Goal: Task Accomplishment & Management: Complete application form

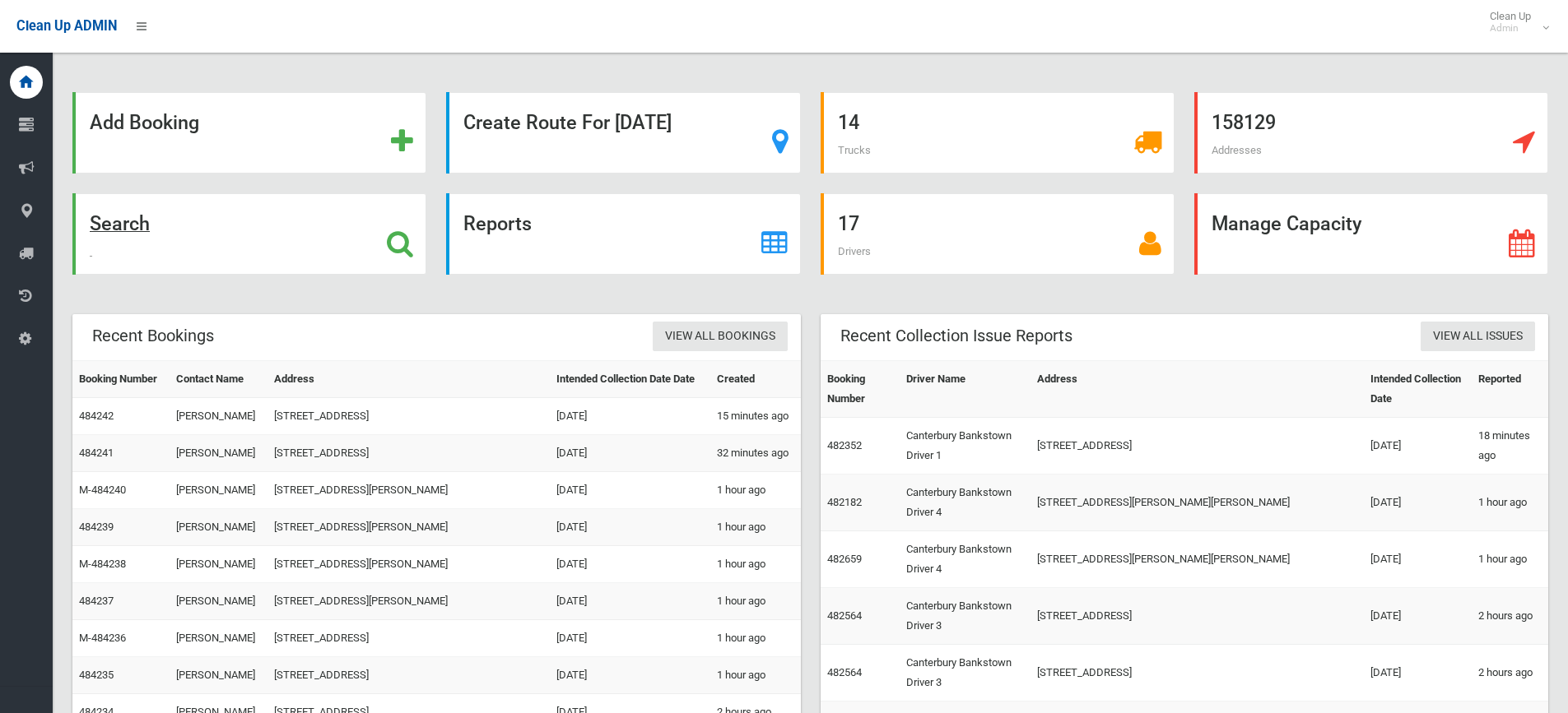
click at [407, 239] on icon at bounding box center [400, 243] width 27 height 28
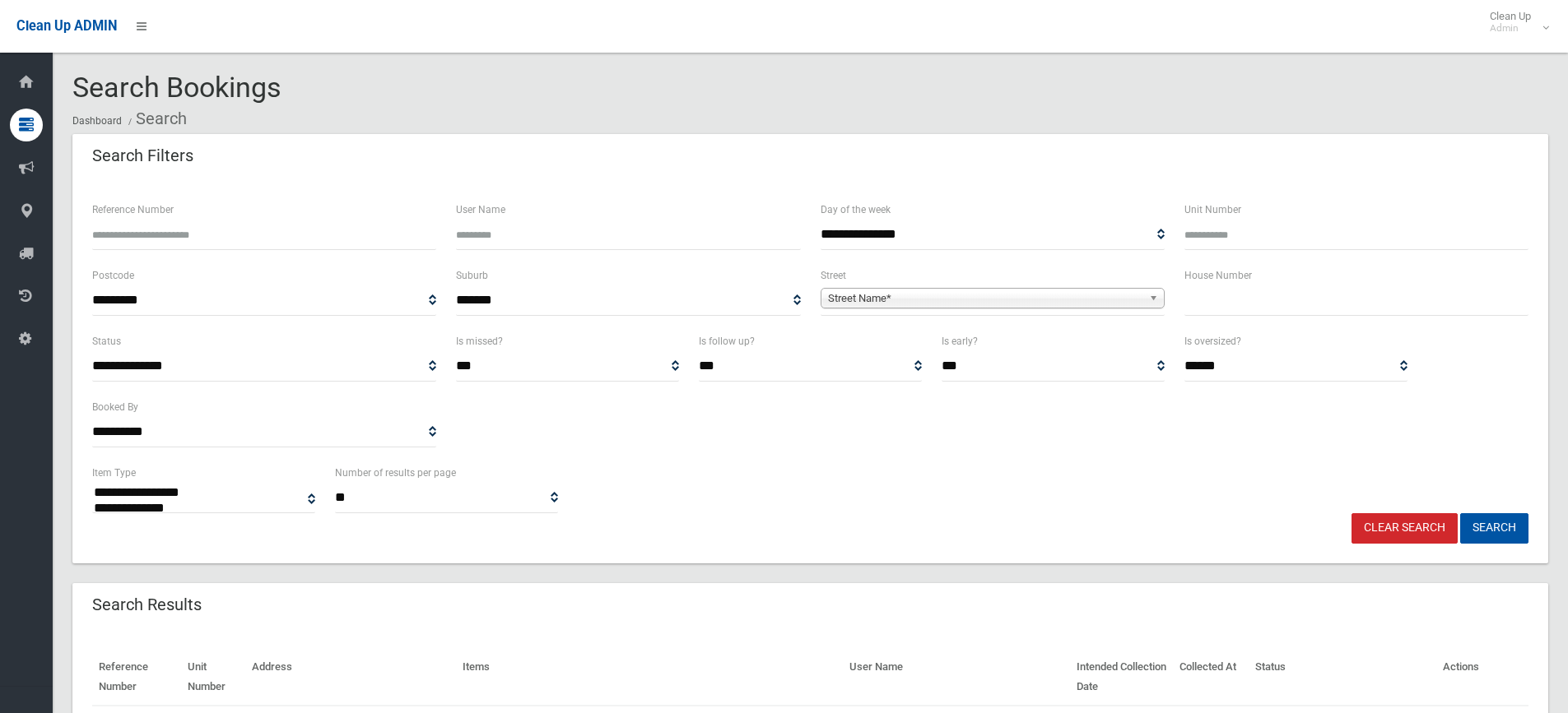
select select
click at [1239, 312] on input "text" at bounding box center [1356, 300] width 344 height 30
type input "*"
click at [1149, 298] on b at bounding box center [1156, 298] width 15 height 19
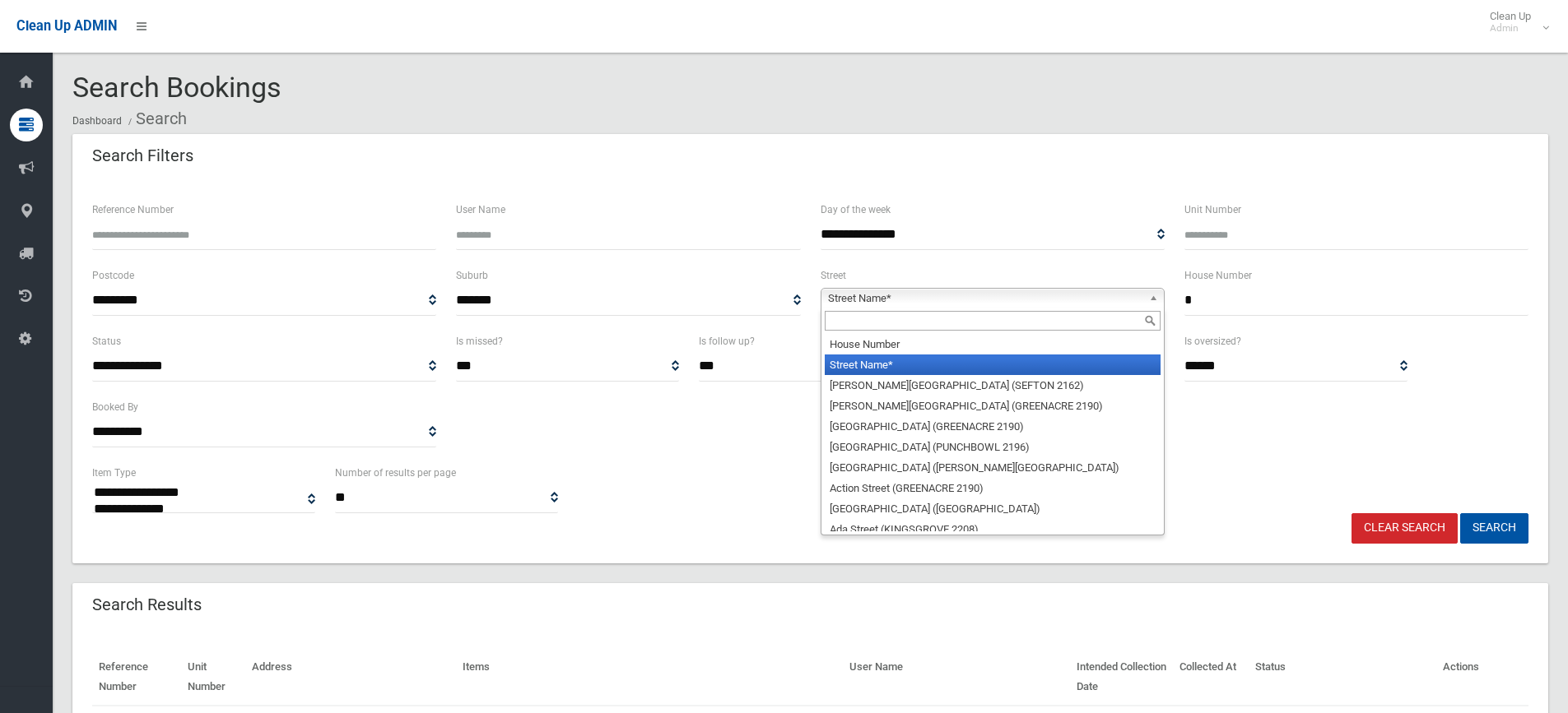
click at [1022, 321] on input "text" at bounding box center [992, 321] width 336 height 20
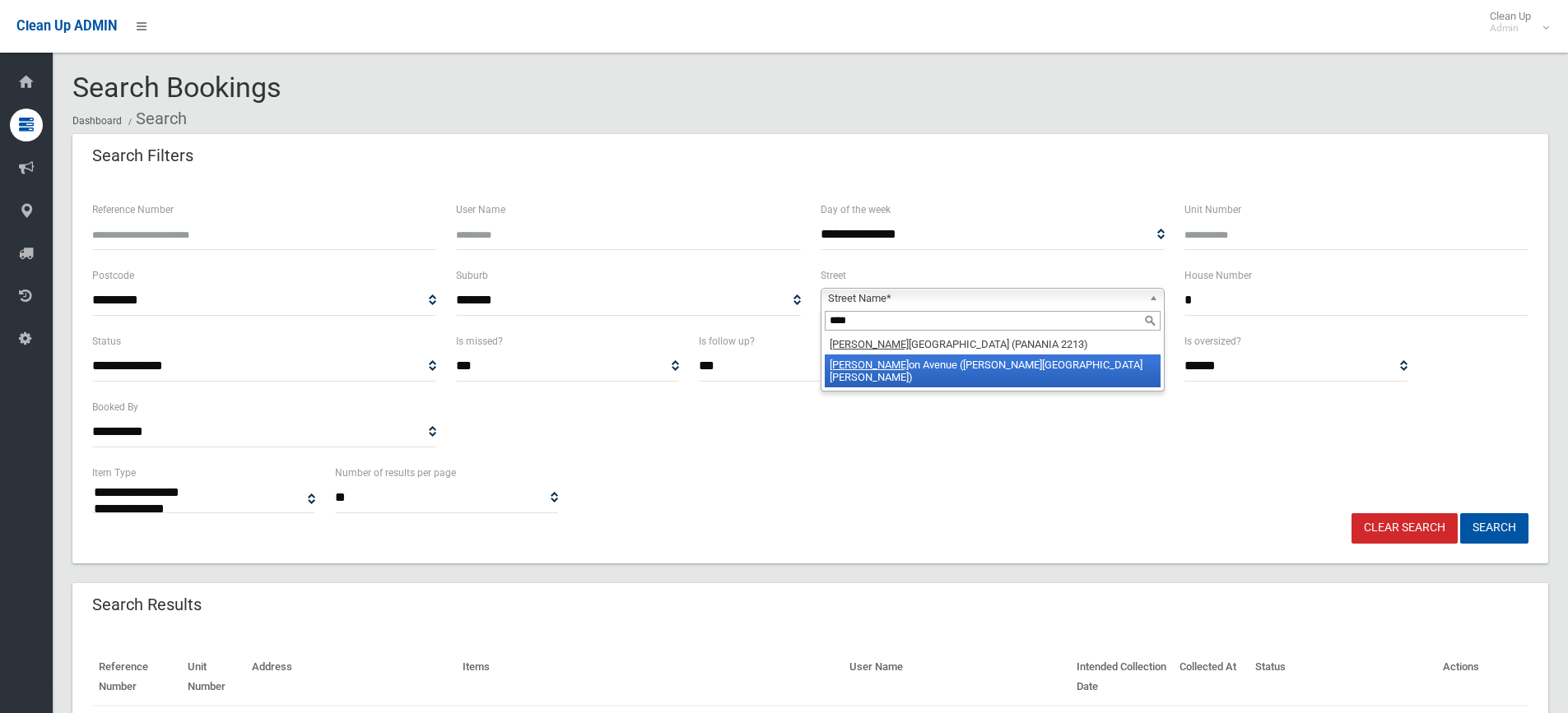
type input "****"
drag, startPoint x: 1021, startPoint y: 363, endPoint x: 1049, endPoint y: 354, distance: 29.4
click at [1021, 362] on li "Burt on Avenue (CHESTER HILL 2162)" at bounding box center [992, 371] width 336 height 33
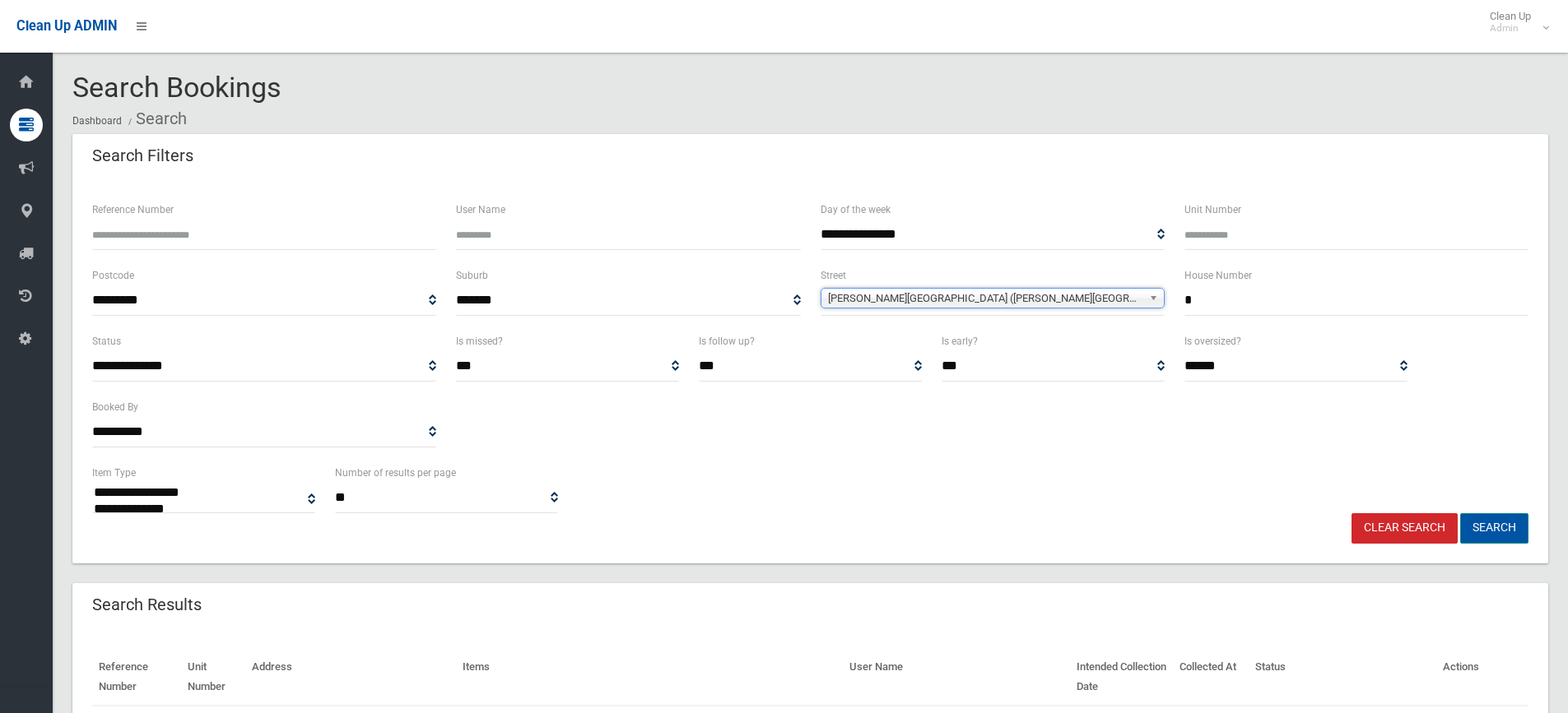
click at [1493, 525] on button "Search" at bounding box center [1494, 529] width 69 height 30
select select
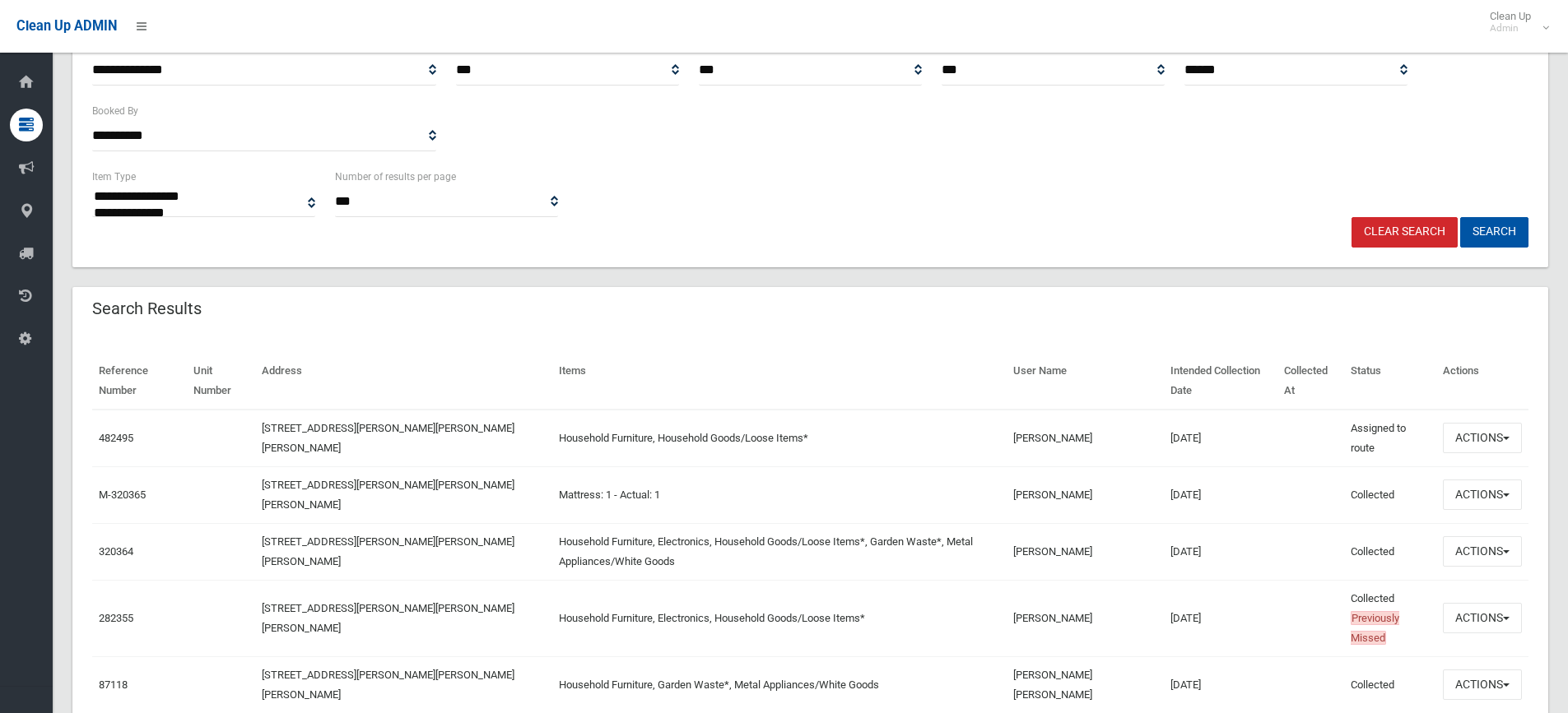
scroll to position [303, 0]
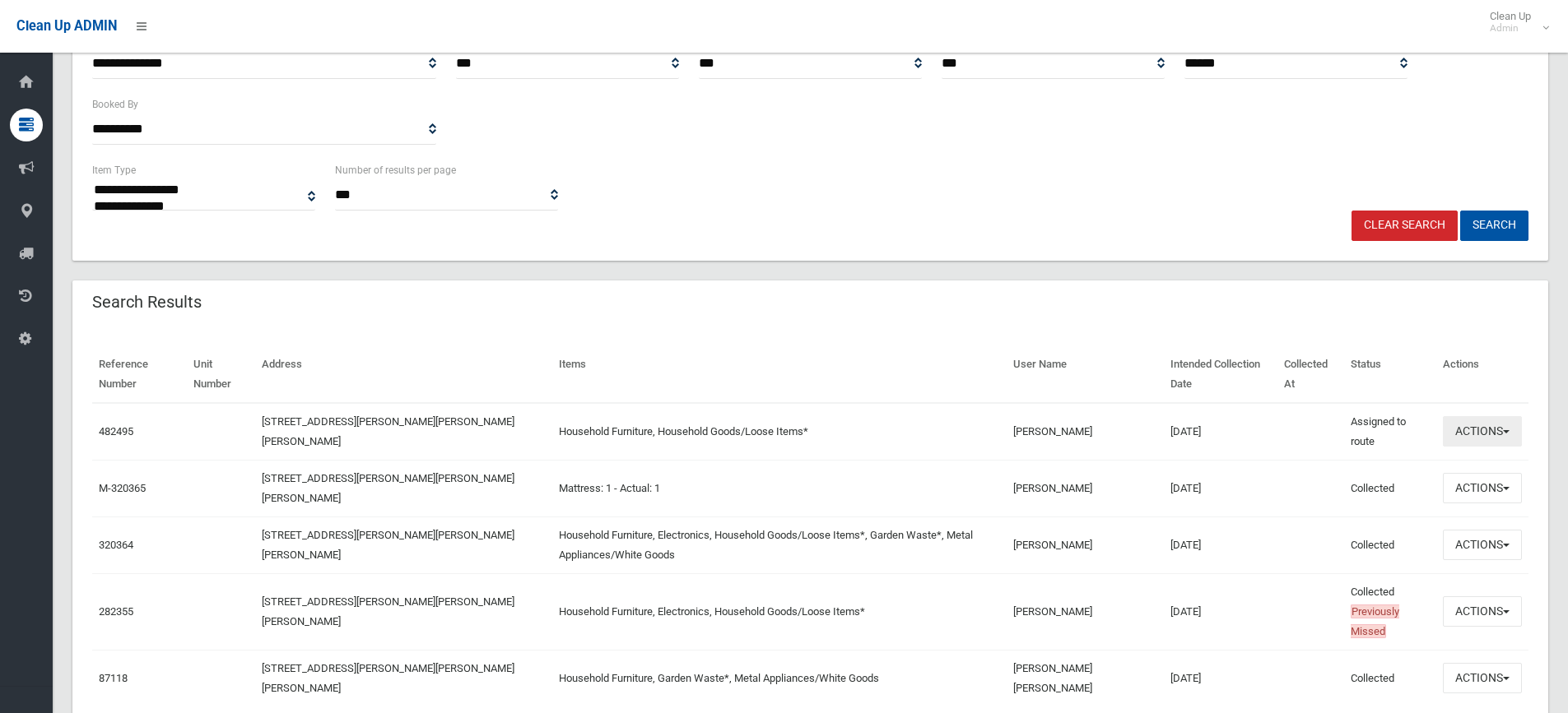
click at [1506, 430] on button "Actions" at bounding box center [1482, 431] width 79 height 30
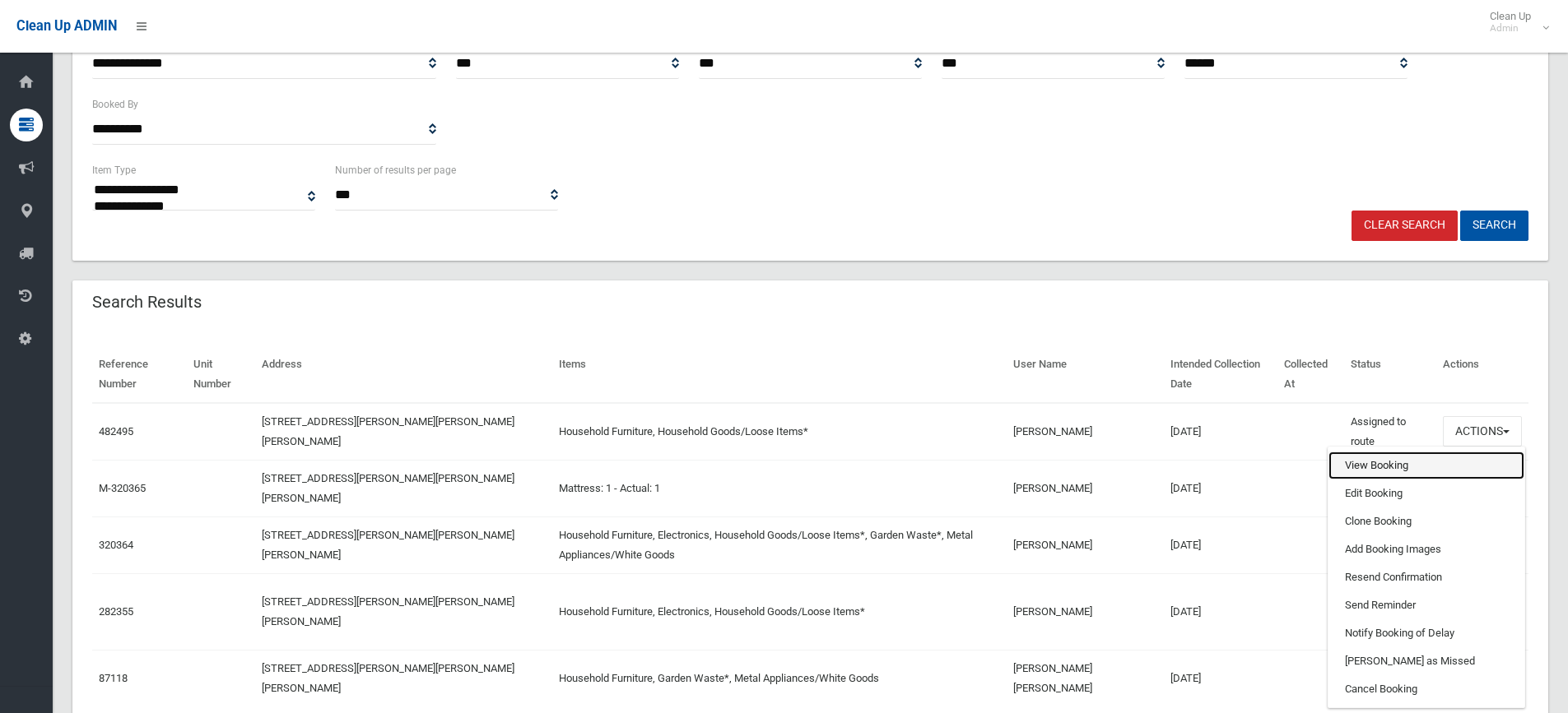
click at [1404, 467] on link "View Booking" at bounding box center [1426, 465] width 196 height 28
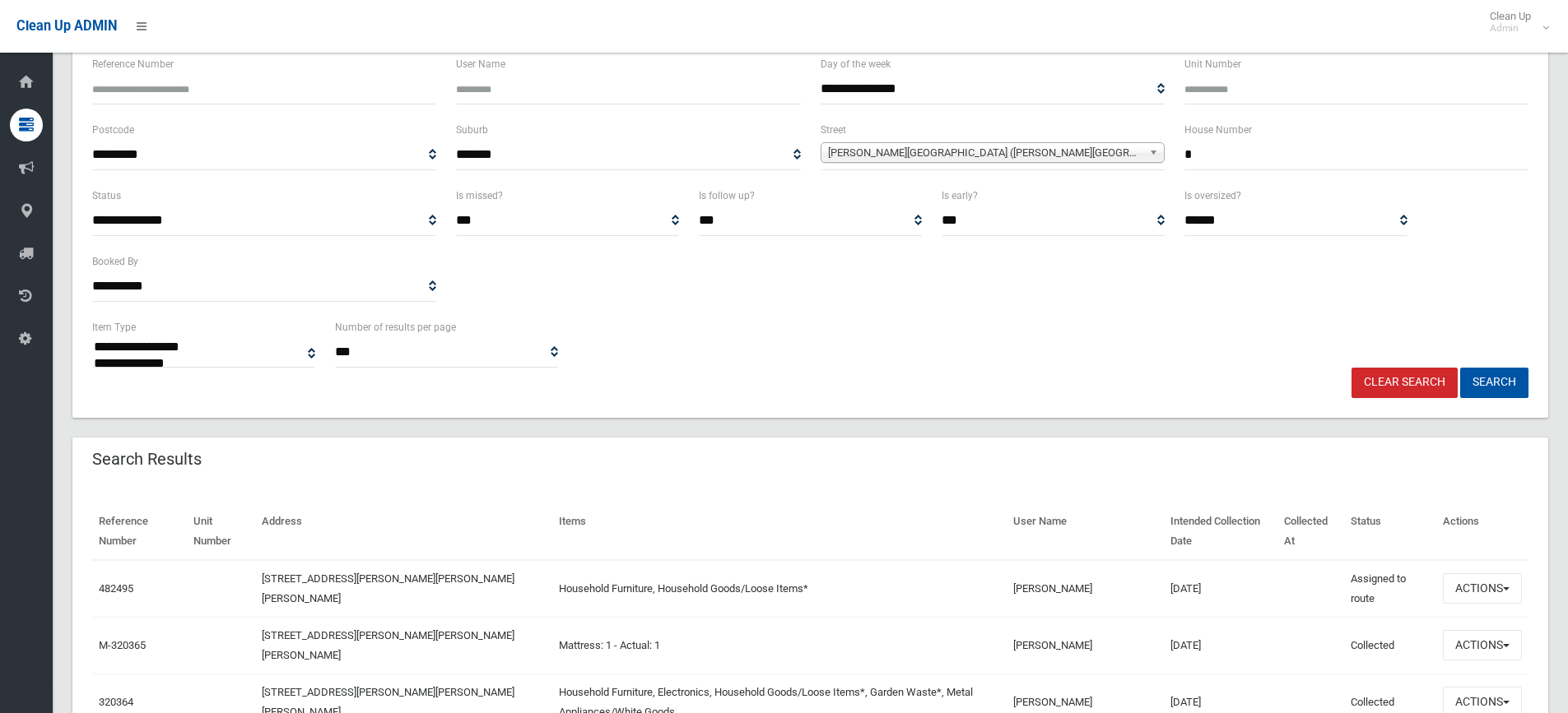
scroll to position [138, 0]
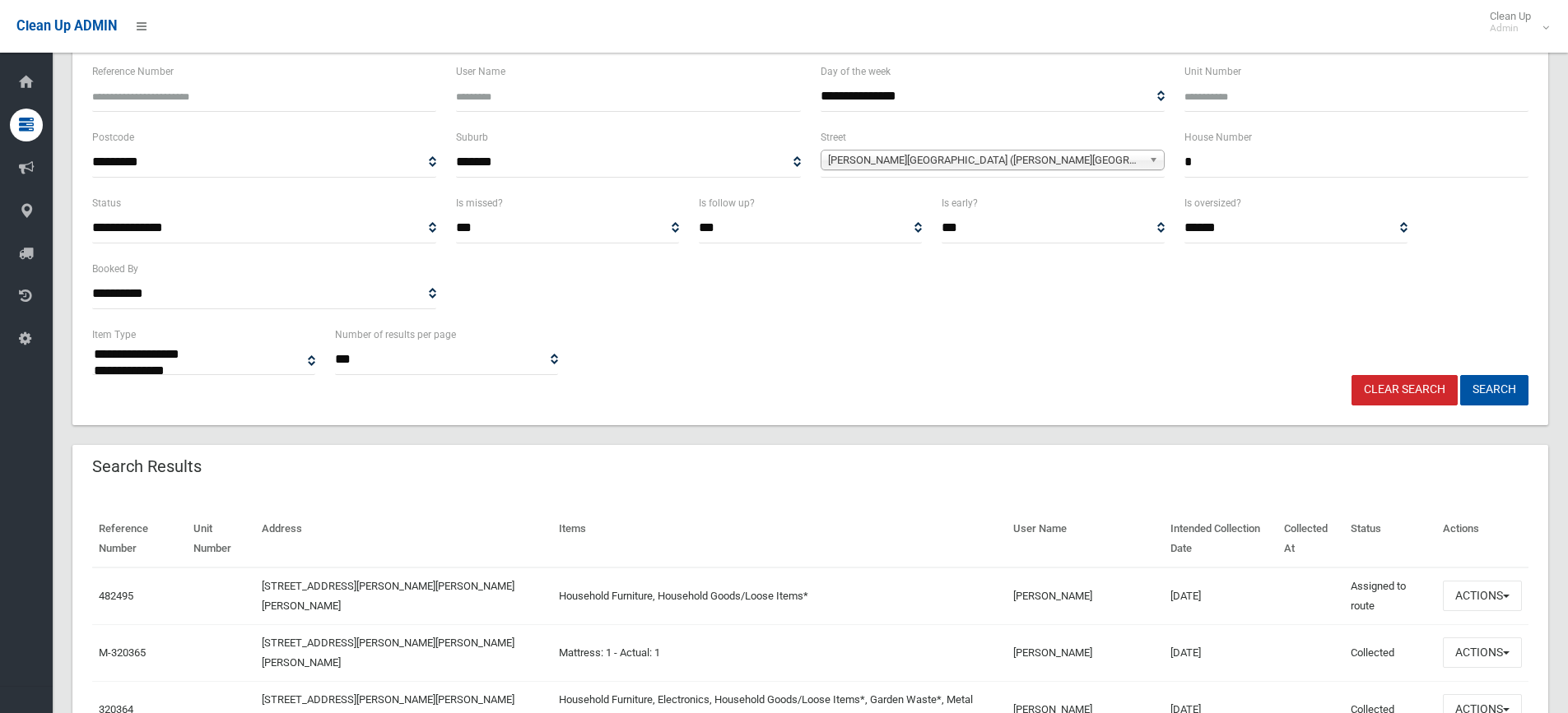
click at [1410, 387] on link "Clear Search" at bounding box center [1404, 390] width 106 height 30
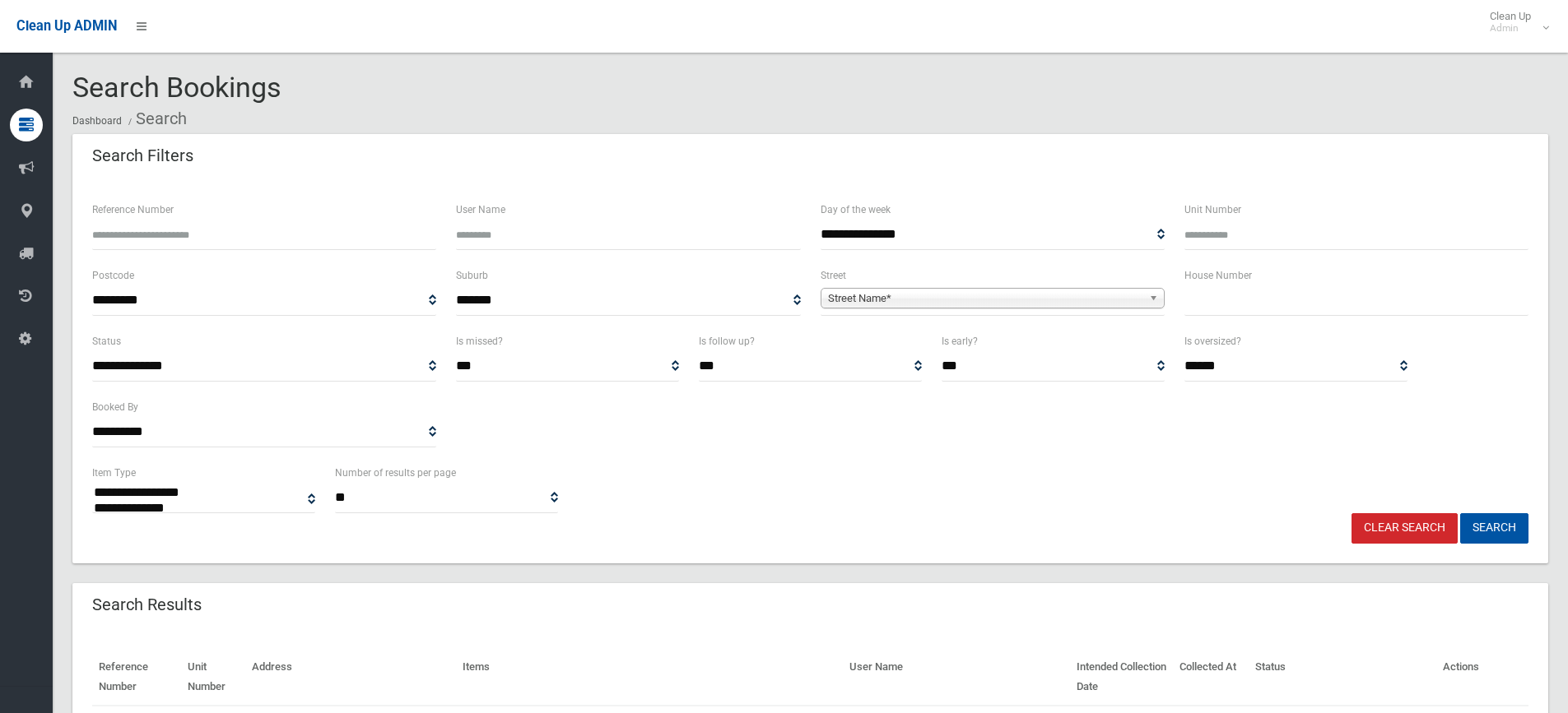
select select
click at [1240, 308] on input "text" at bounding box center [1356, 300] width 344 height 30
type input "*****"
click at [1142, 297] on link "Street Name*" at bounding box center [992, 298] width 344 height 20
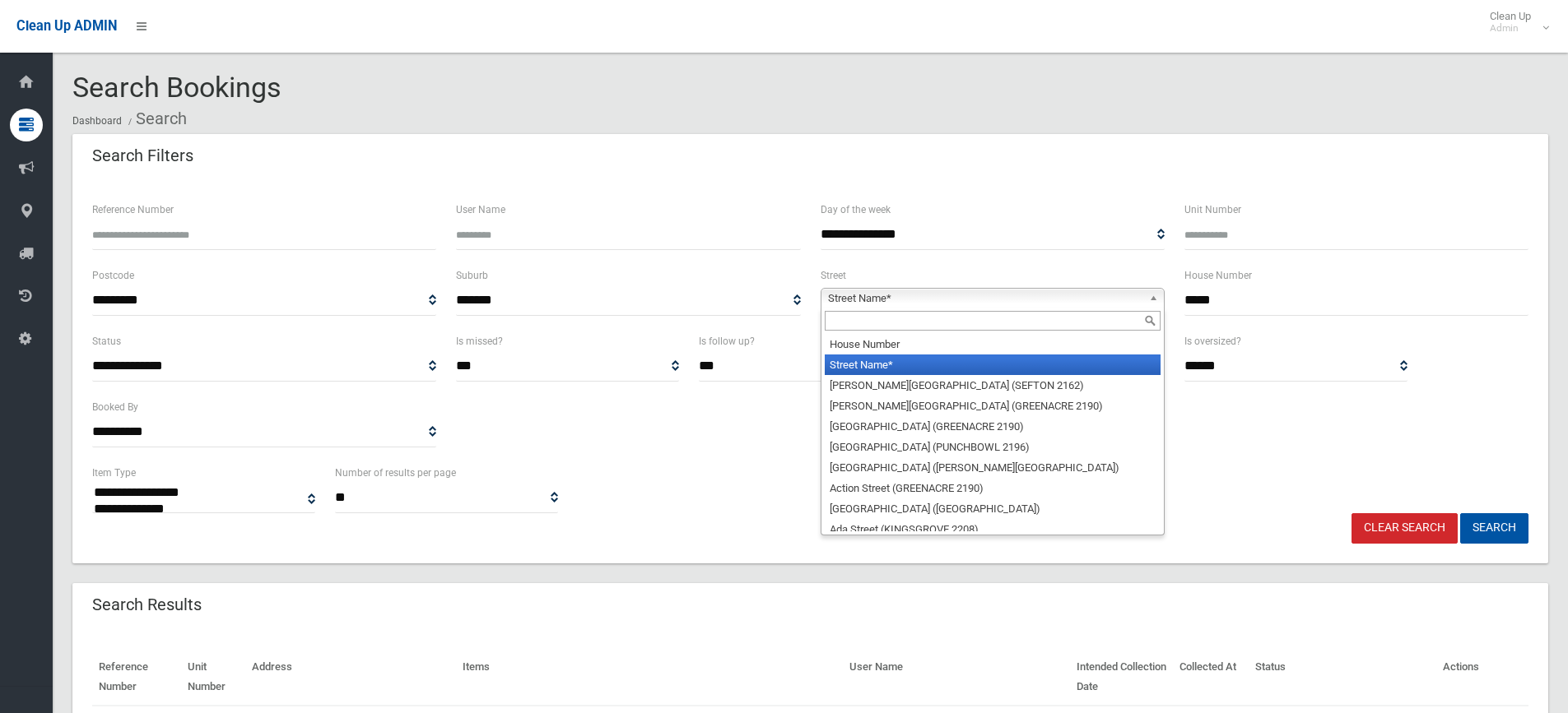
click at [1124, 323] on input "text" at bounding box center [992, 321] width 336 height 20
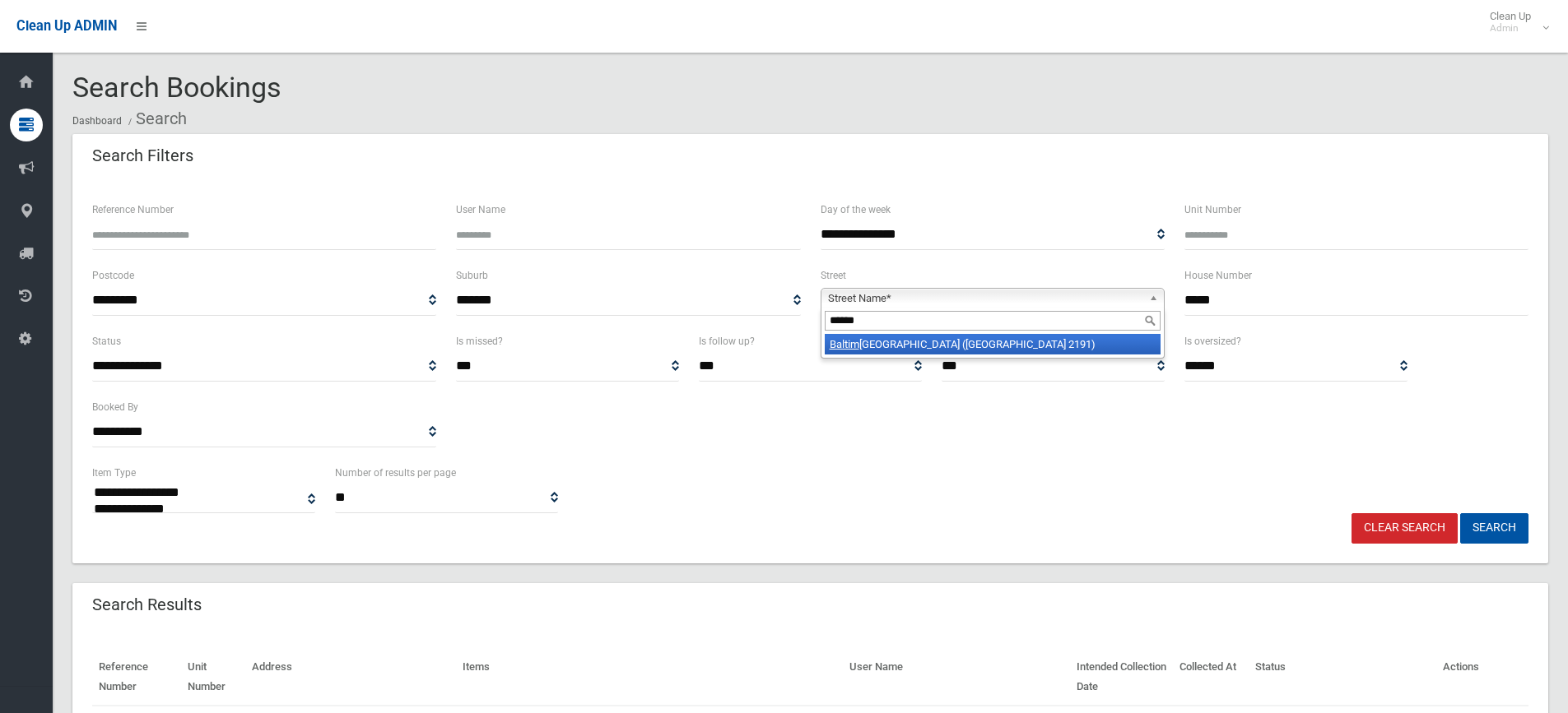
type input "******"
click at [1051, 343] on li "Baltim ore Street (BELFIELD 2191)" at bounding box center [992, 344] width 336 height 20
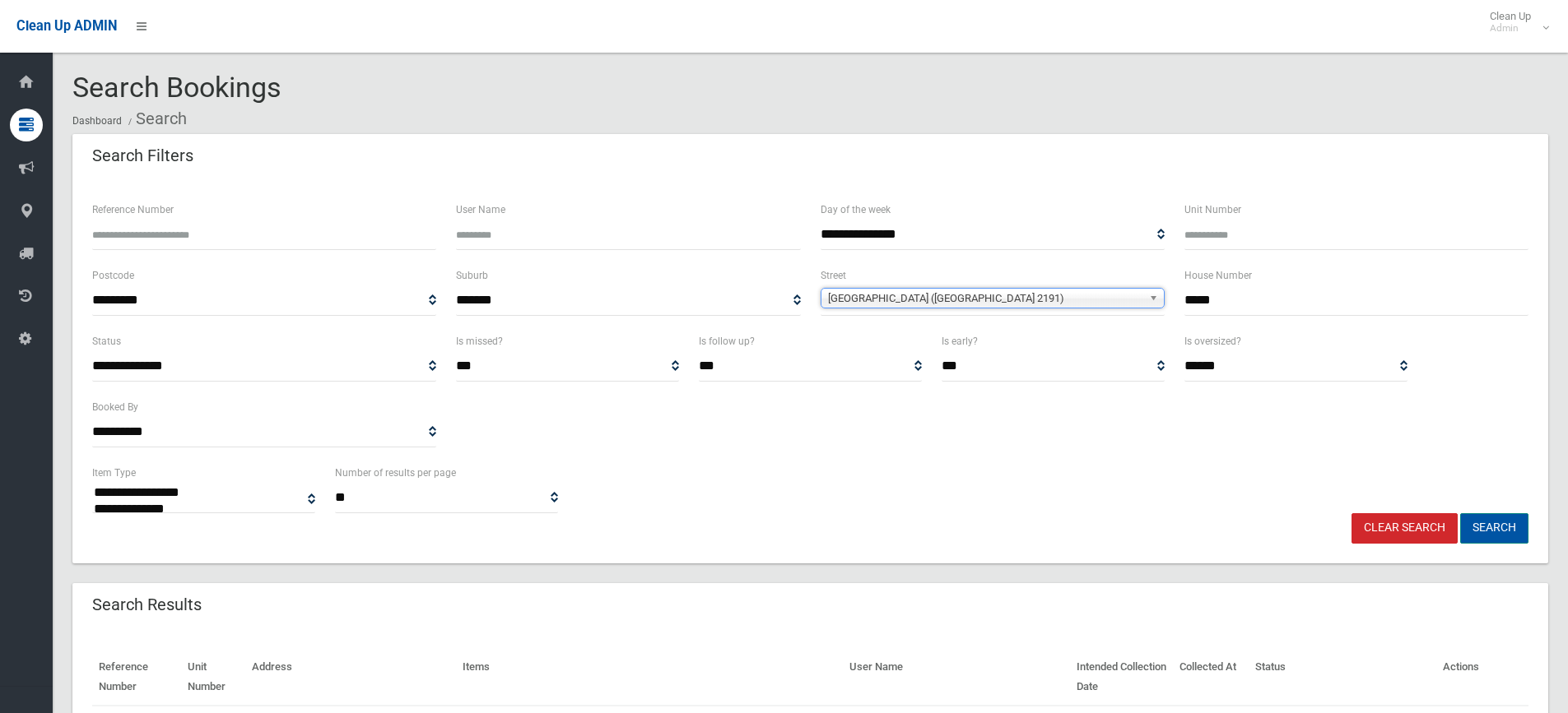
click at [1505, 534] on button "Search" at bounding box center [1494, 529] width 69 height 30
select select
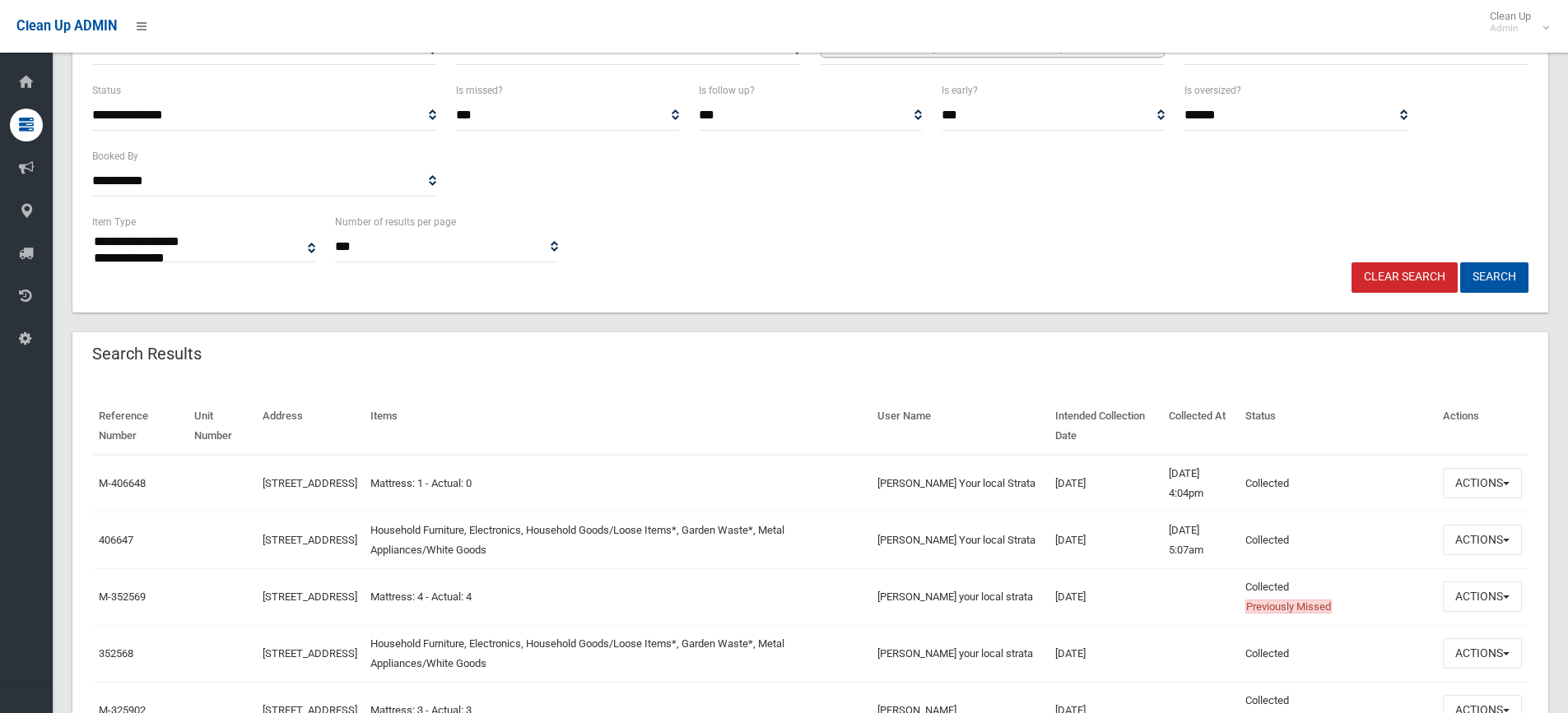
scroll to position [283, 0]
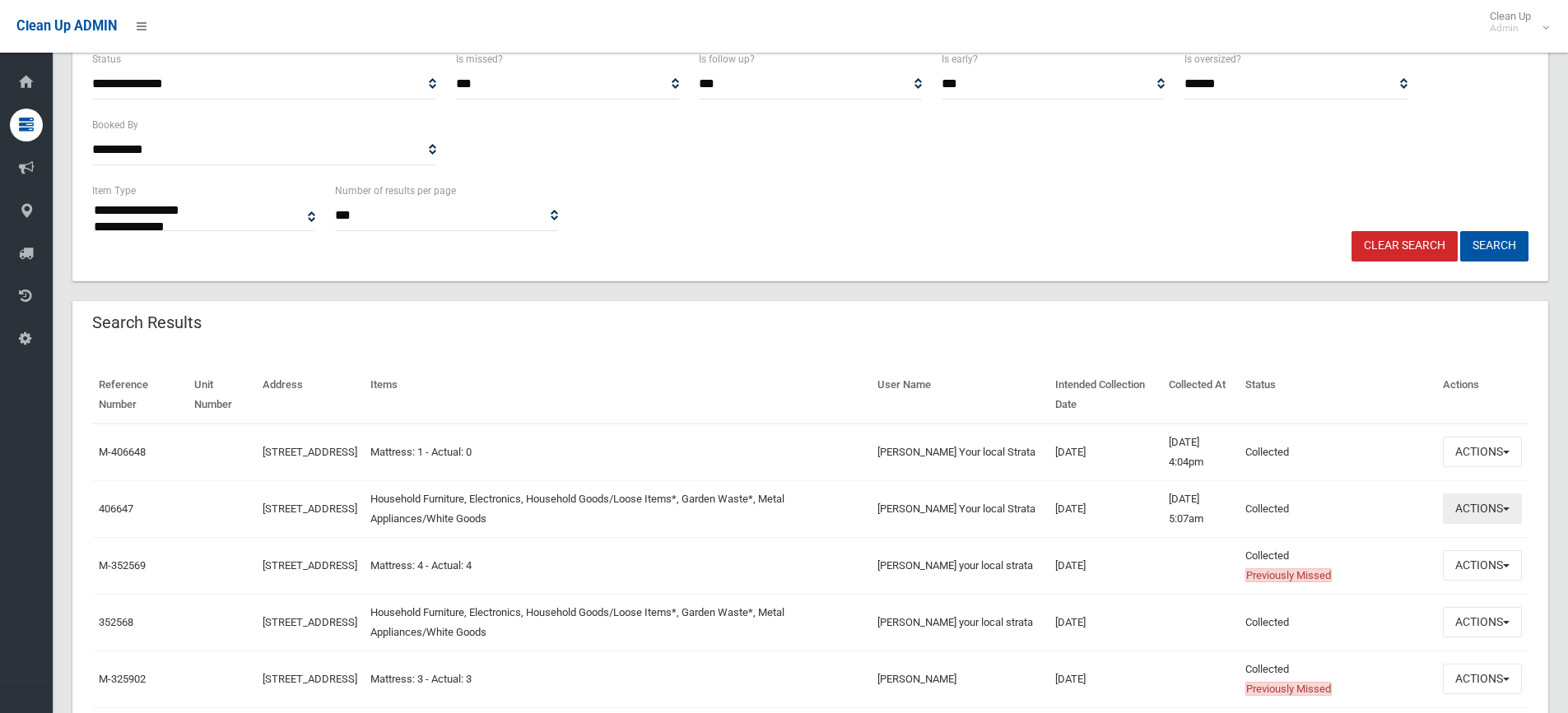
click at [1505, 503] on button "Actions" at bounding box center [1482, 509] width 79 height 30
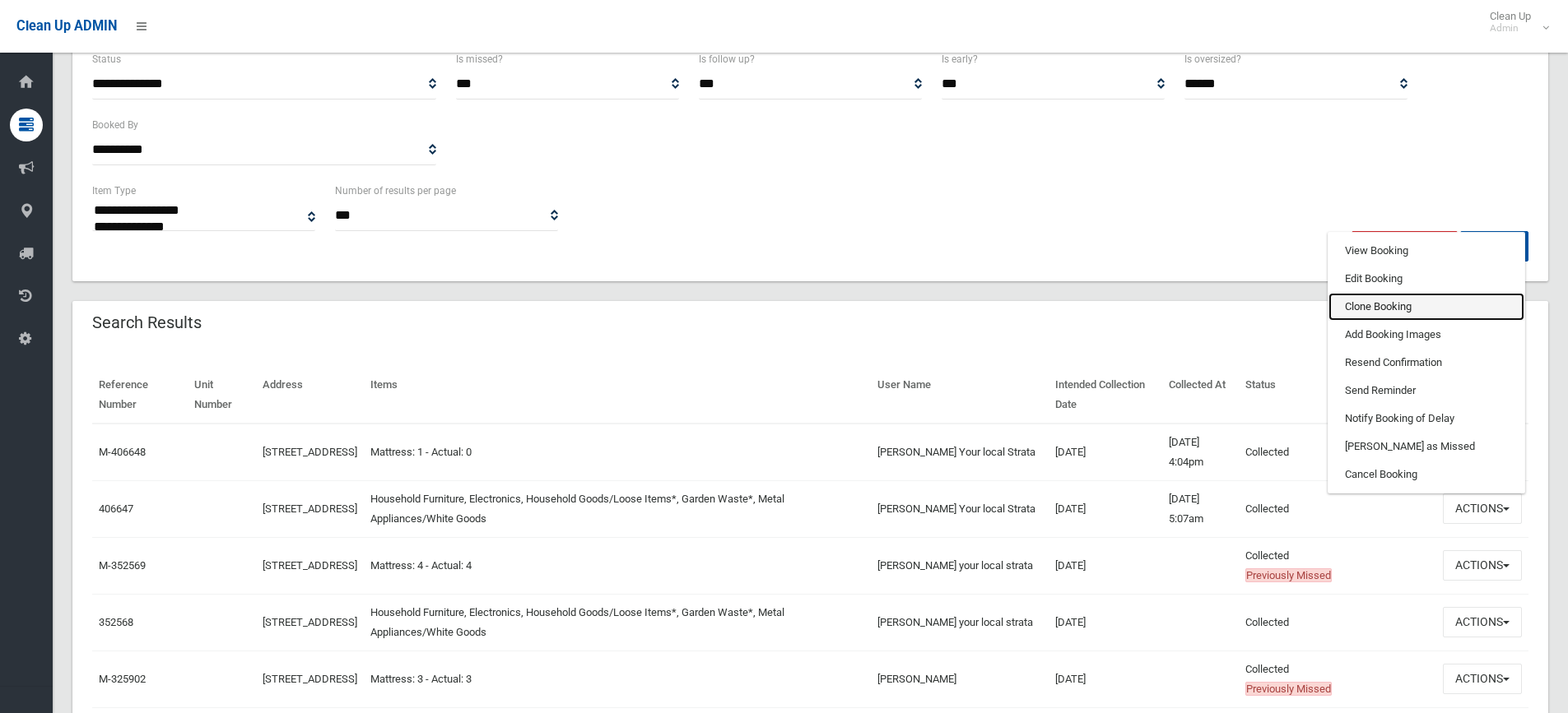
click at [1407, 307] on link "Clone Booking" at bounding box center [1426, 307] width 196 height 28
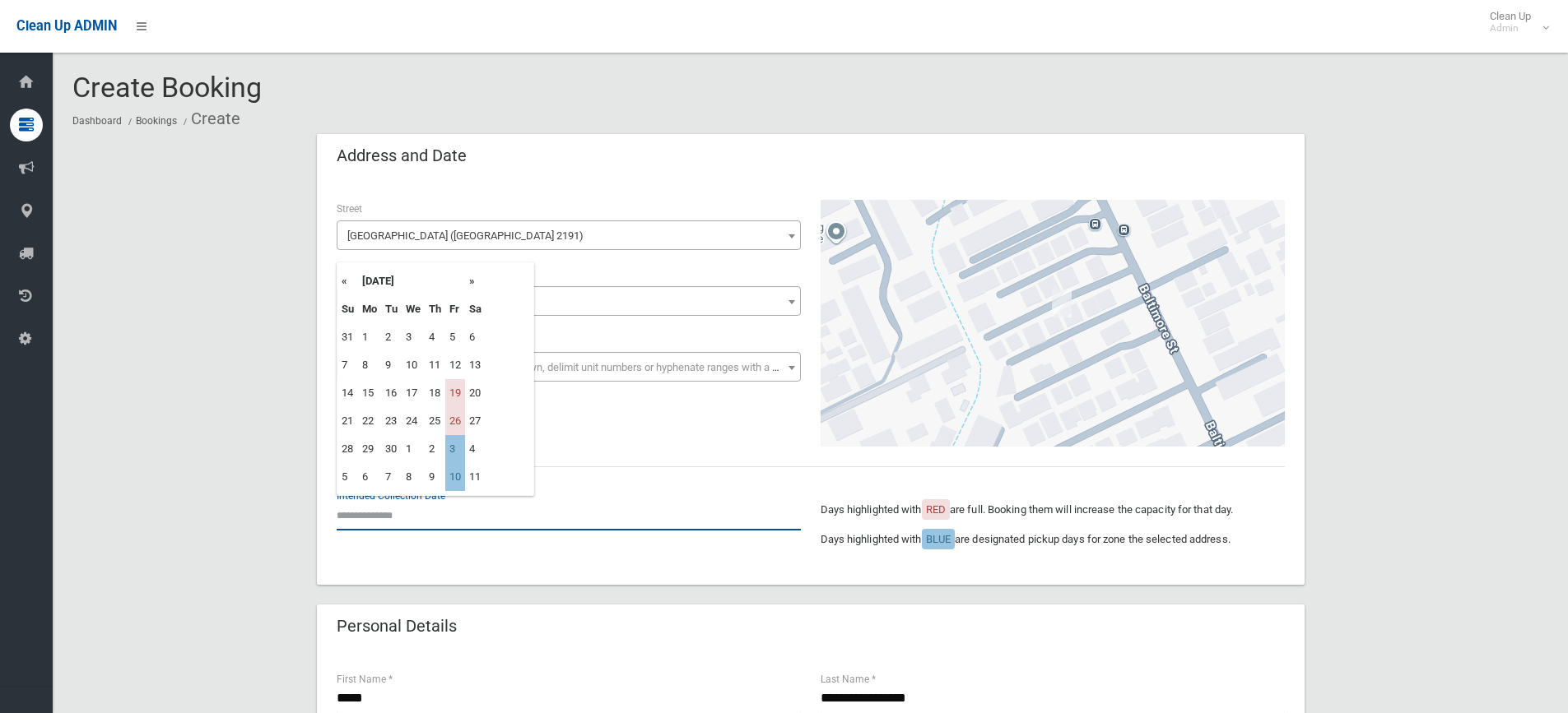
click at [378, 512] on input "text" at bounding box center [569, 515] width 464 height 30
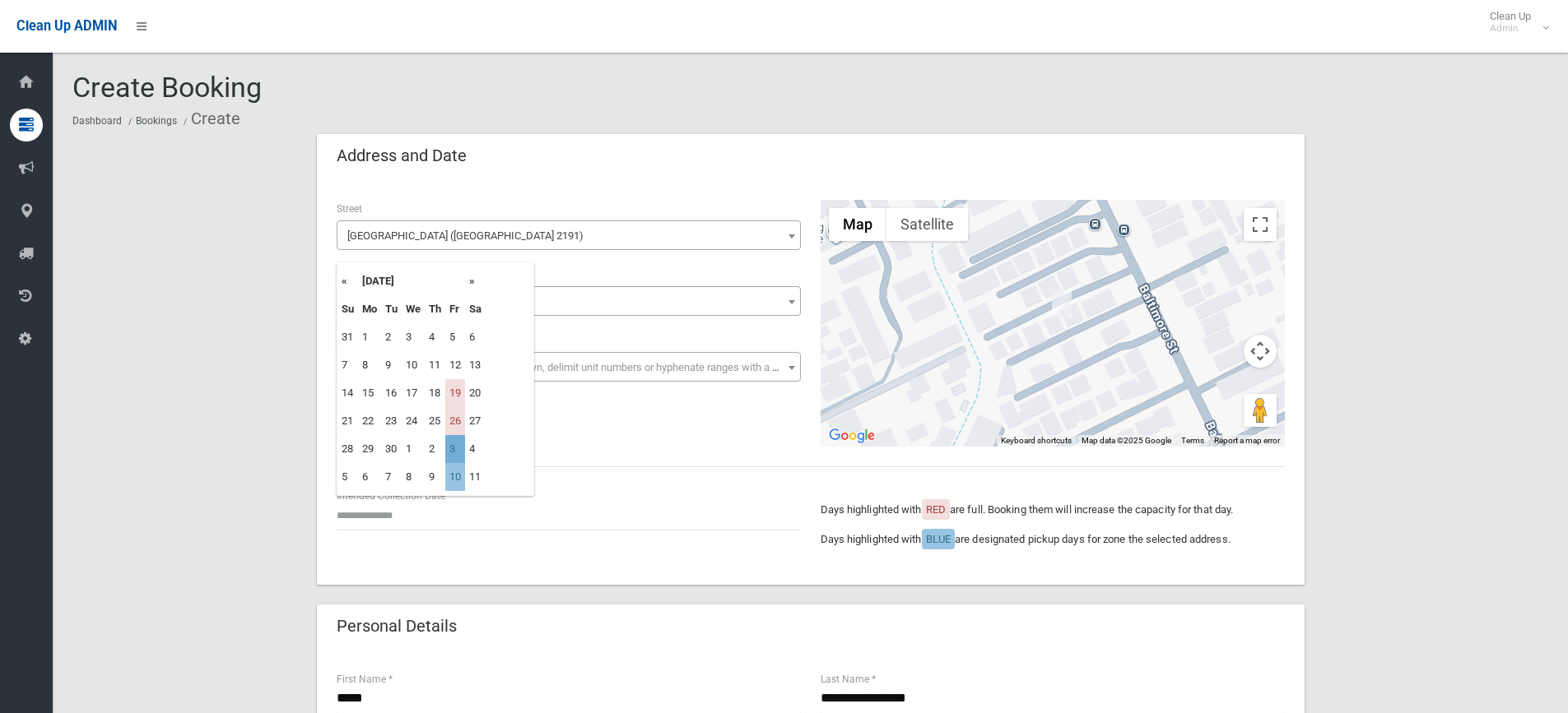
click at [456, 446] on td "3" at bounding box center [455, 448] width 20 height 28
type input "**********"
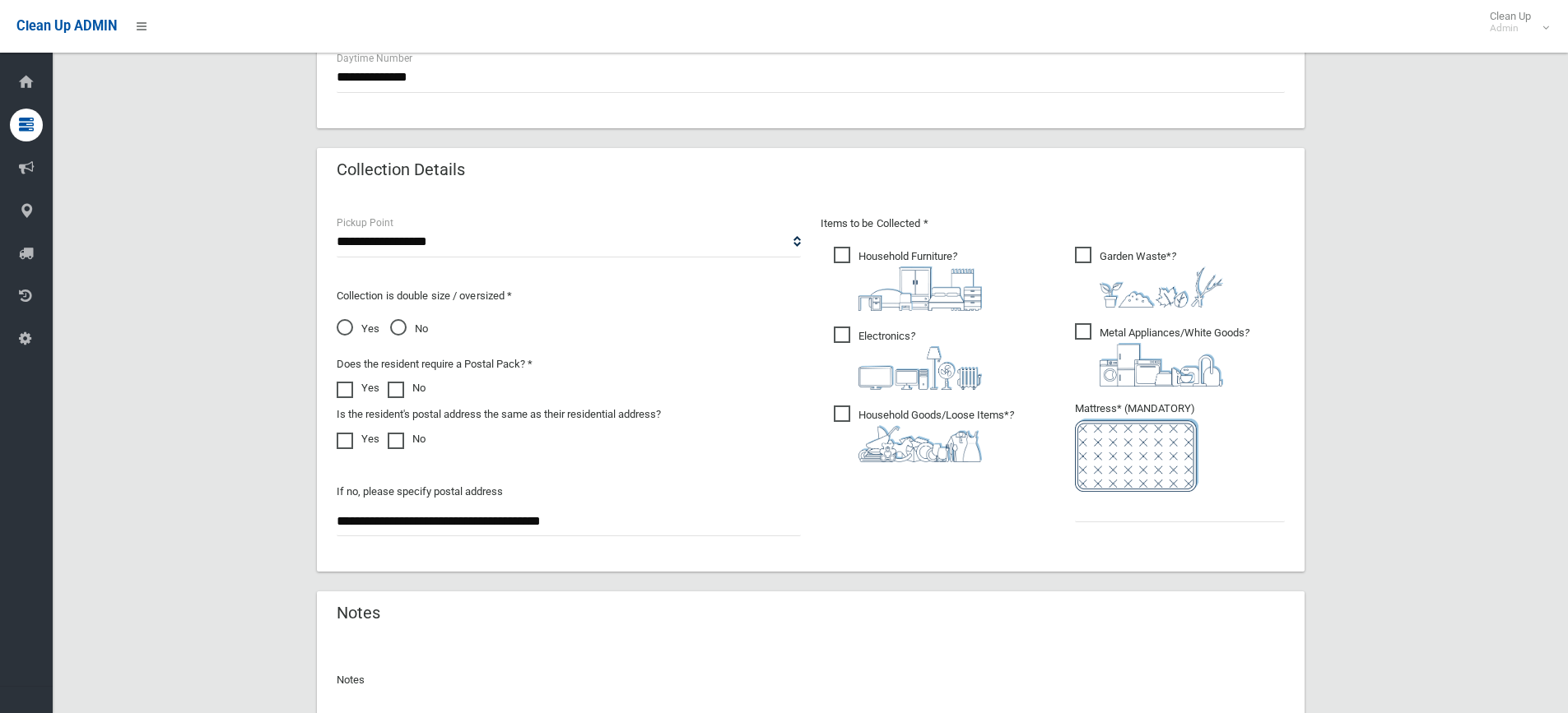
scroll to position [741, 0]
click at [1129, 515] on input "text" at bounding box center [1179, 506] width 209 height 30
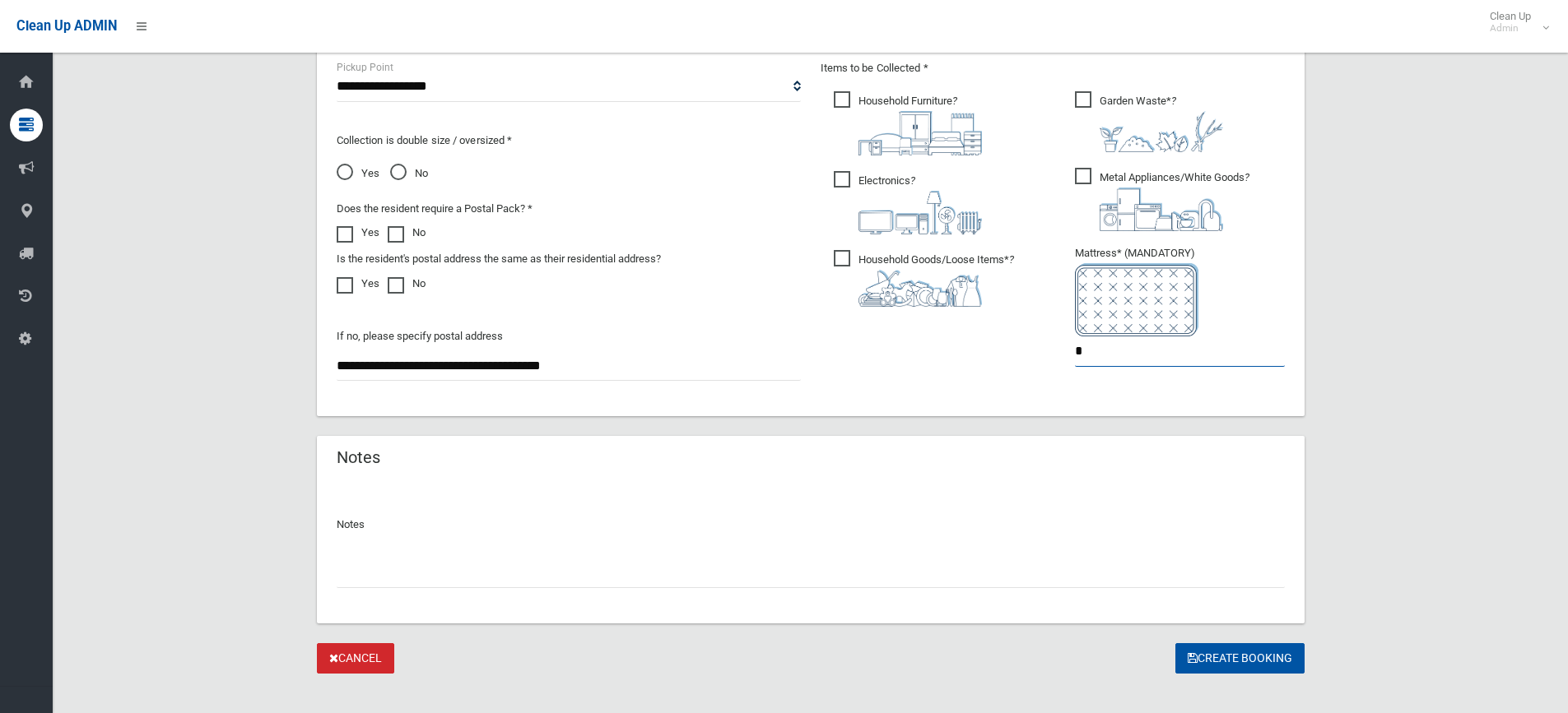
scroll to position [915, 0]
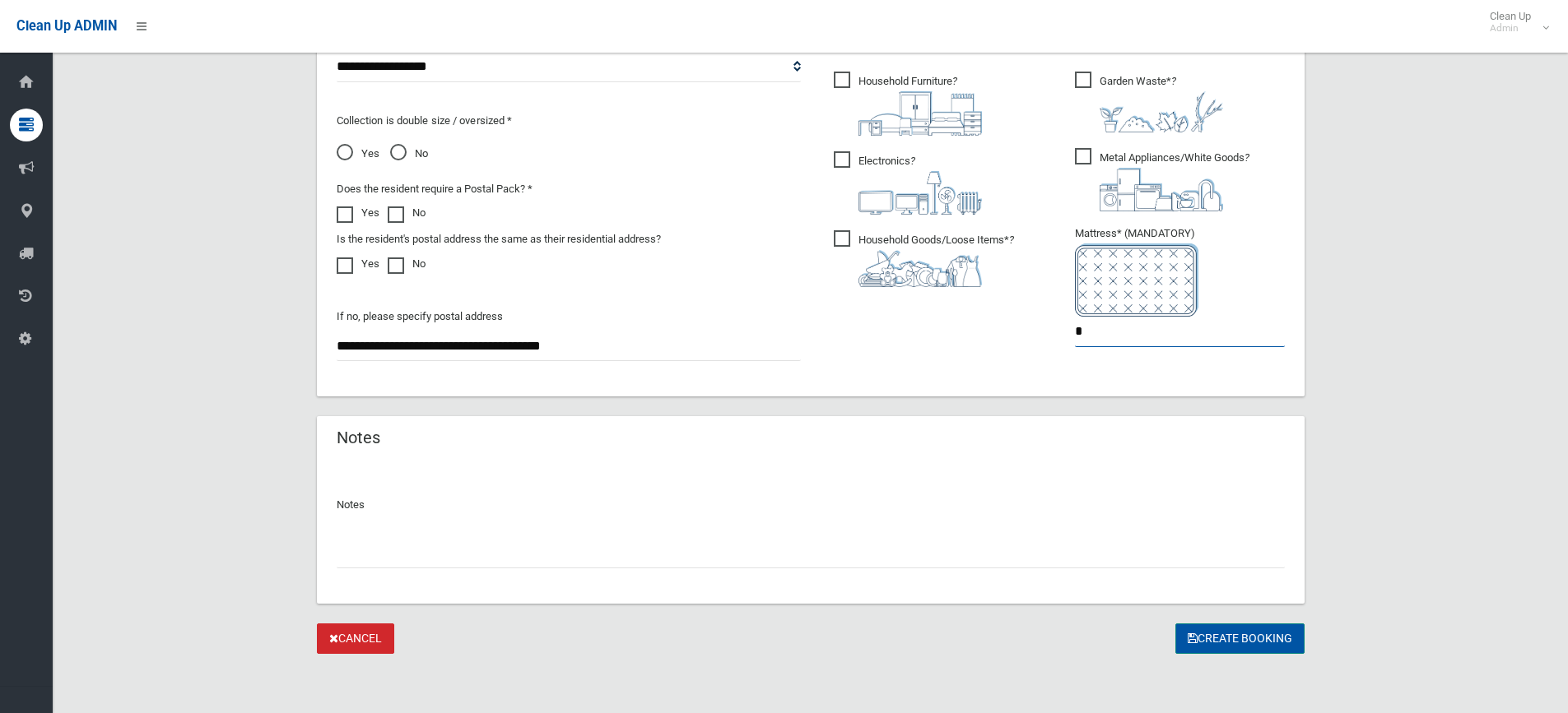
type input "*"
click at [1231, 640] on button "Create Booking" at bounding box center [1239, 639] width 129 height 30
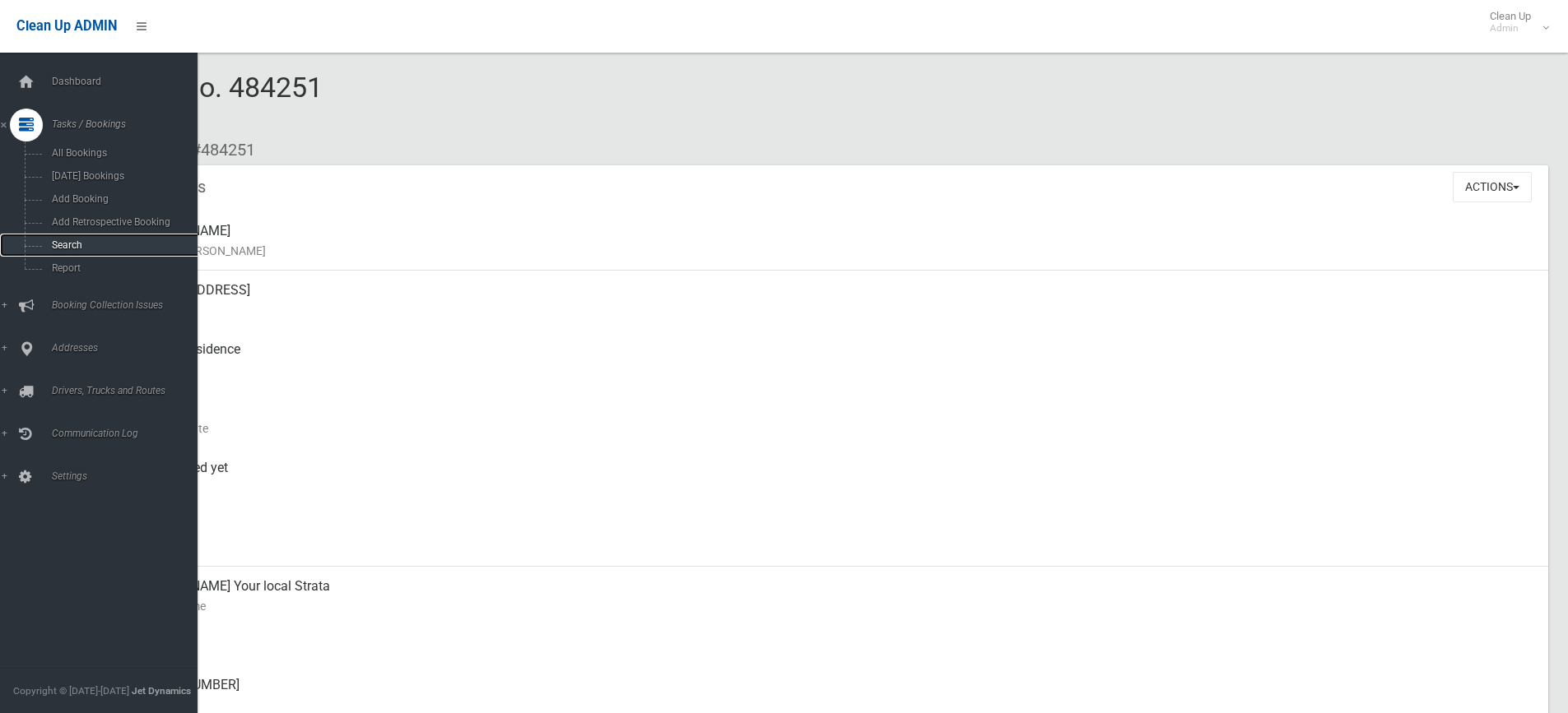
click at [63, 242] on span "Search" at bounding box center [121, 245] width 149 height 12
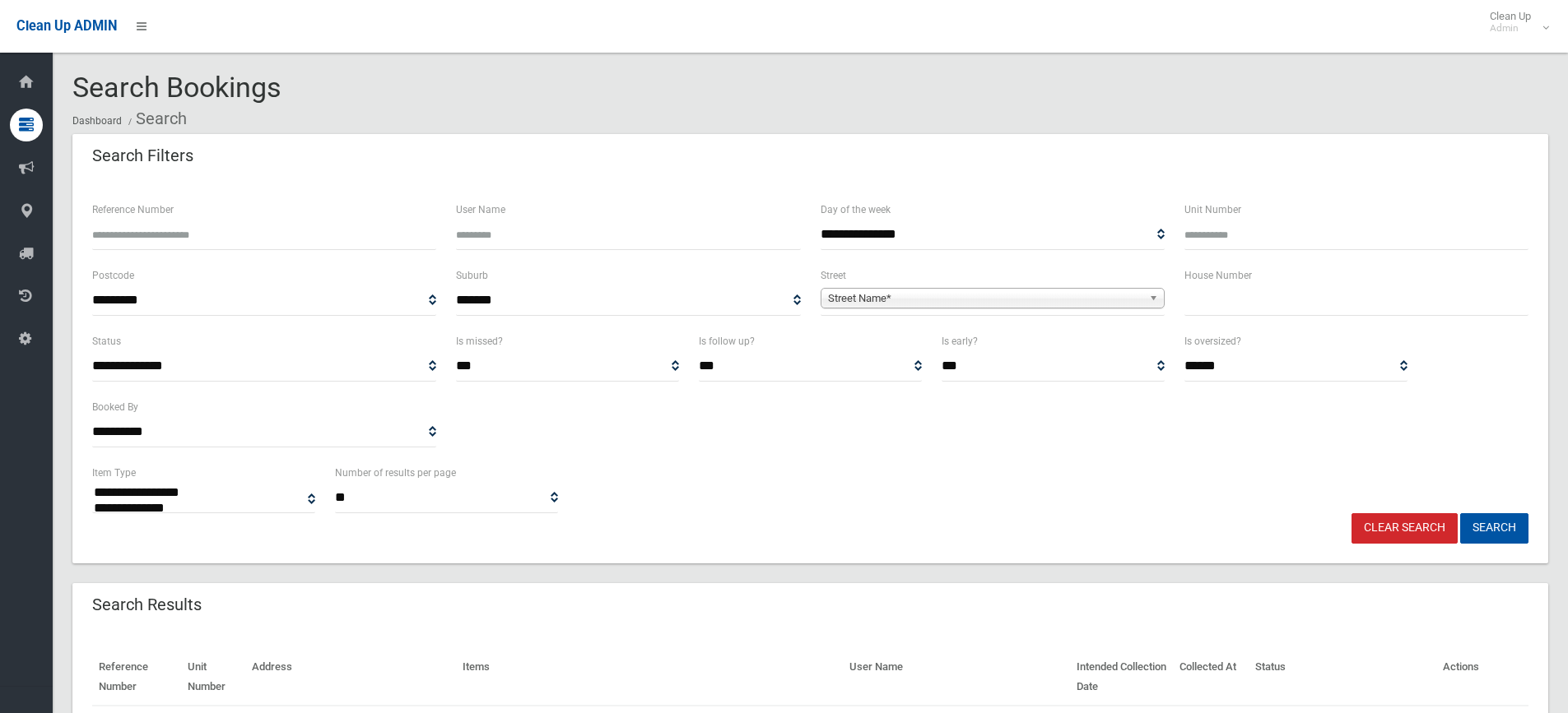
select select
click at [1268, 299] on input "text" at bounding box center [1356, 300] width 344 height 30
type input "*******"
click at [1151, 299] on b at bounding box center [1156, 298] width 15 height 19
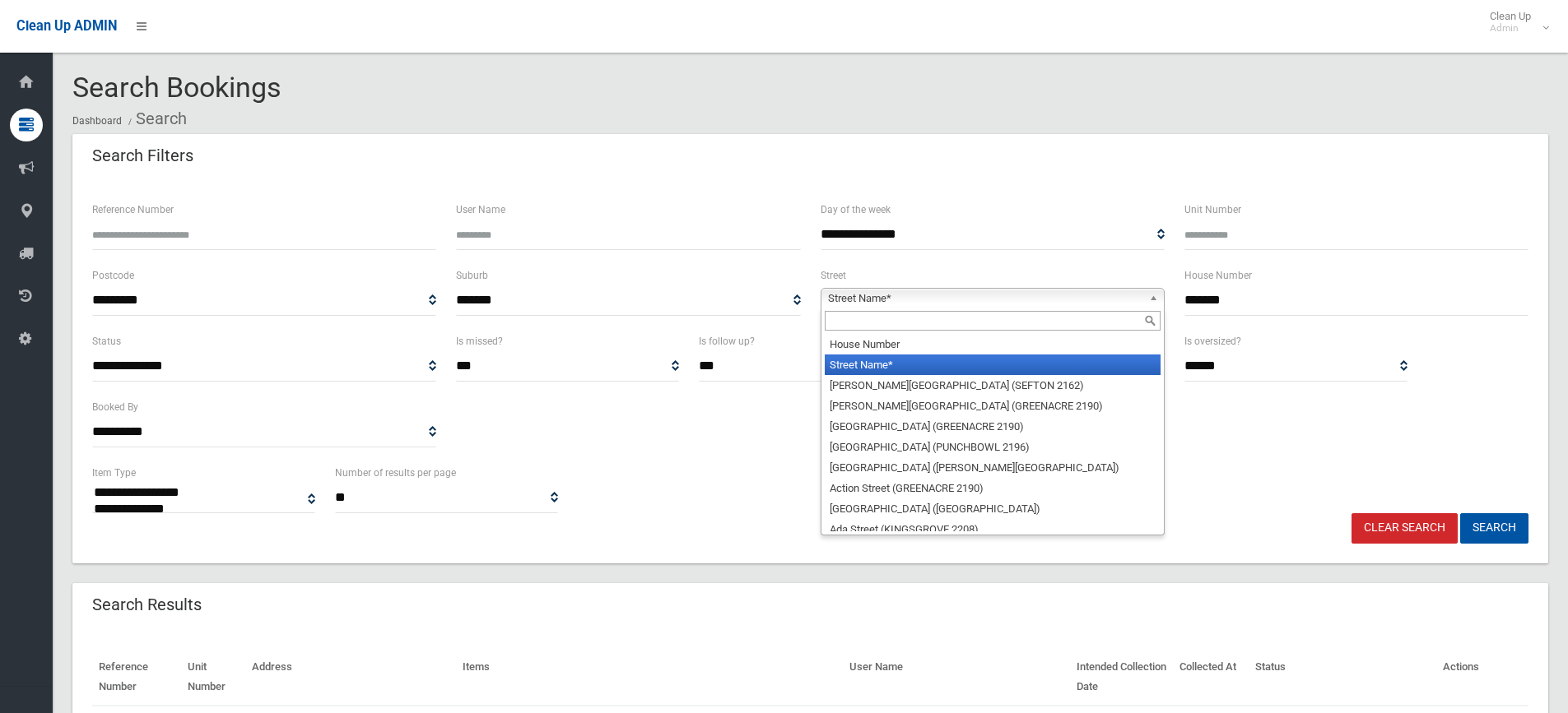
click at [1083, 325] on input "text" at bounding box center [992, 321] width 336 height 20
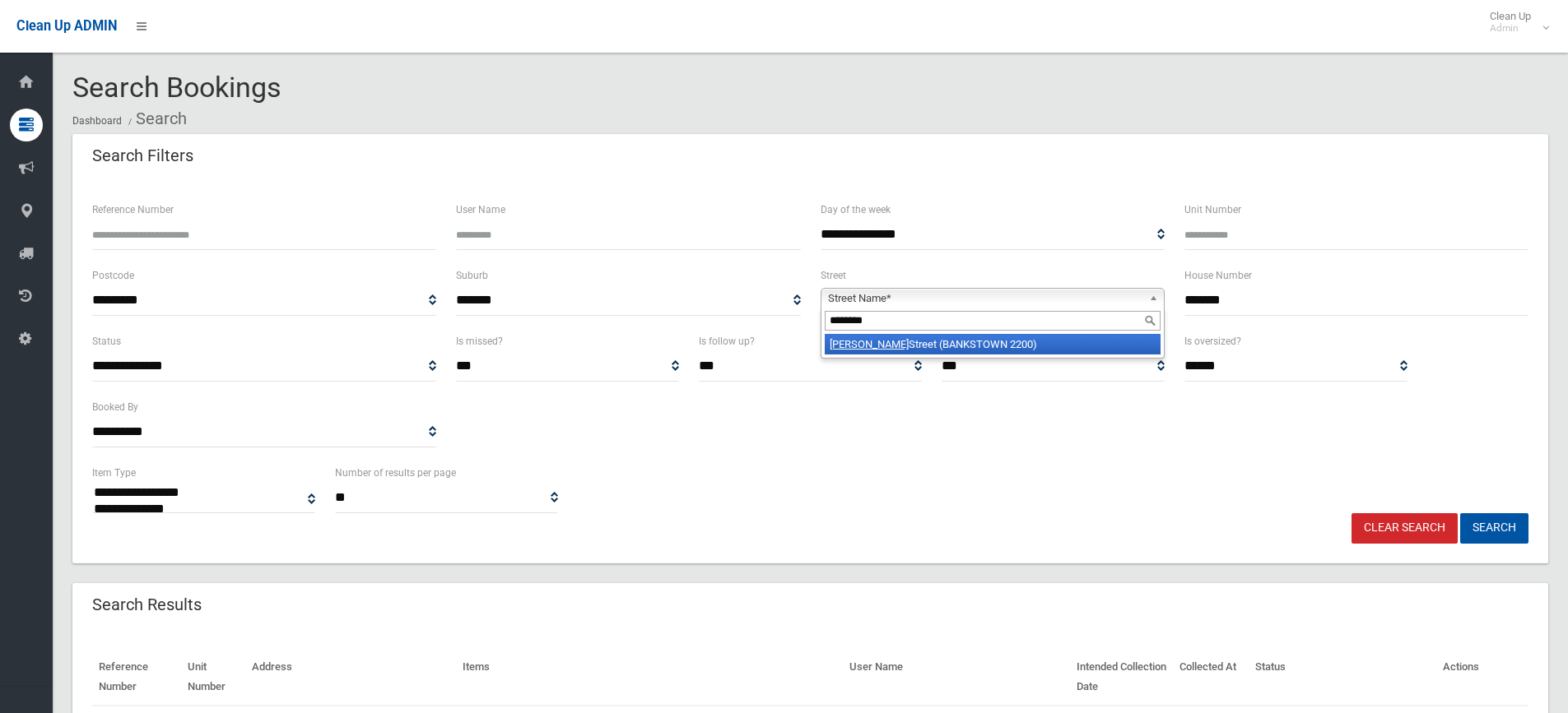
type input "********"
click at [1052, 342] on li "Meredith Street (BANKSTOWN 2200)" at bounding box center [992, 344] width 336 height 20
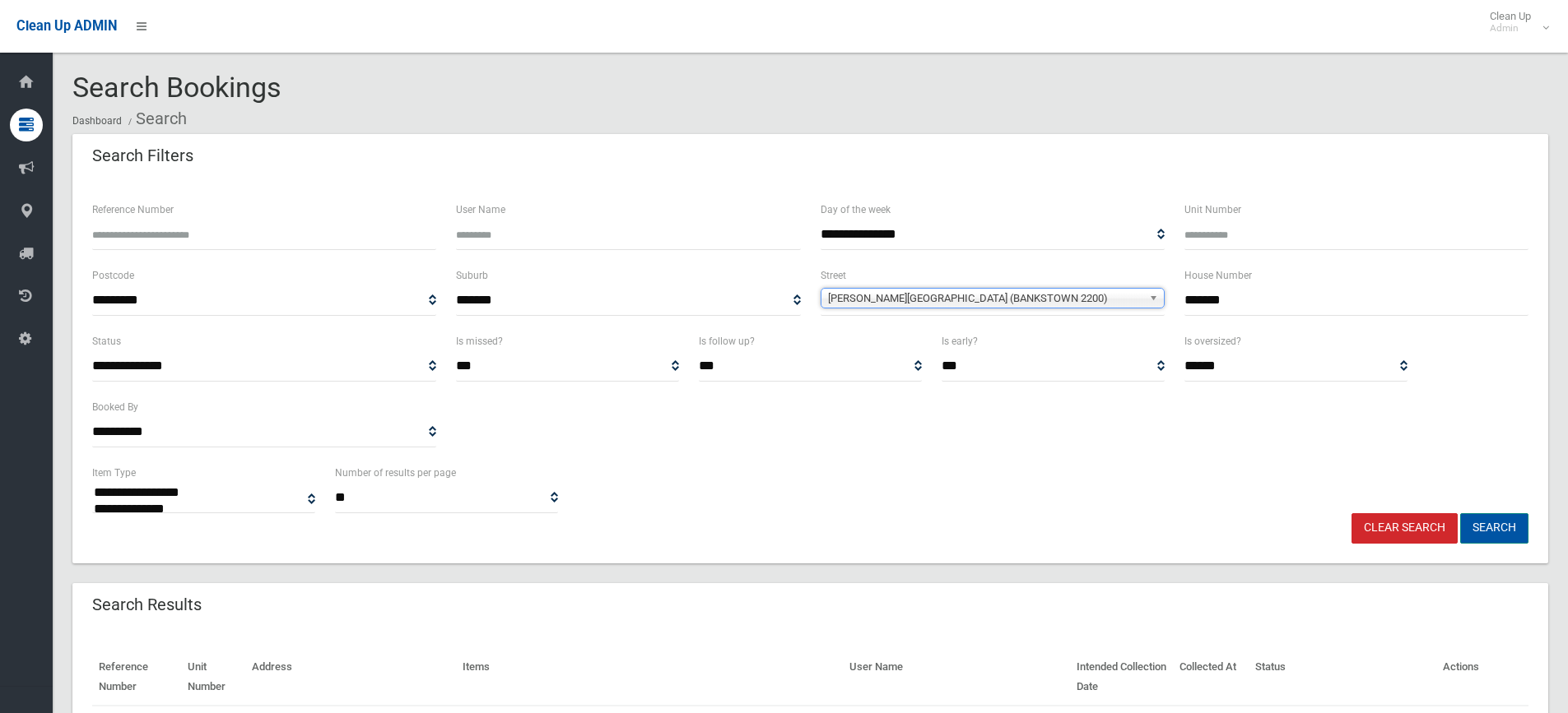
click at [1511, 523] on button "Search" at bounding box center [1494, 529] width 69 height 30
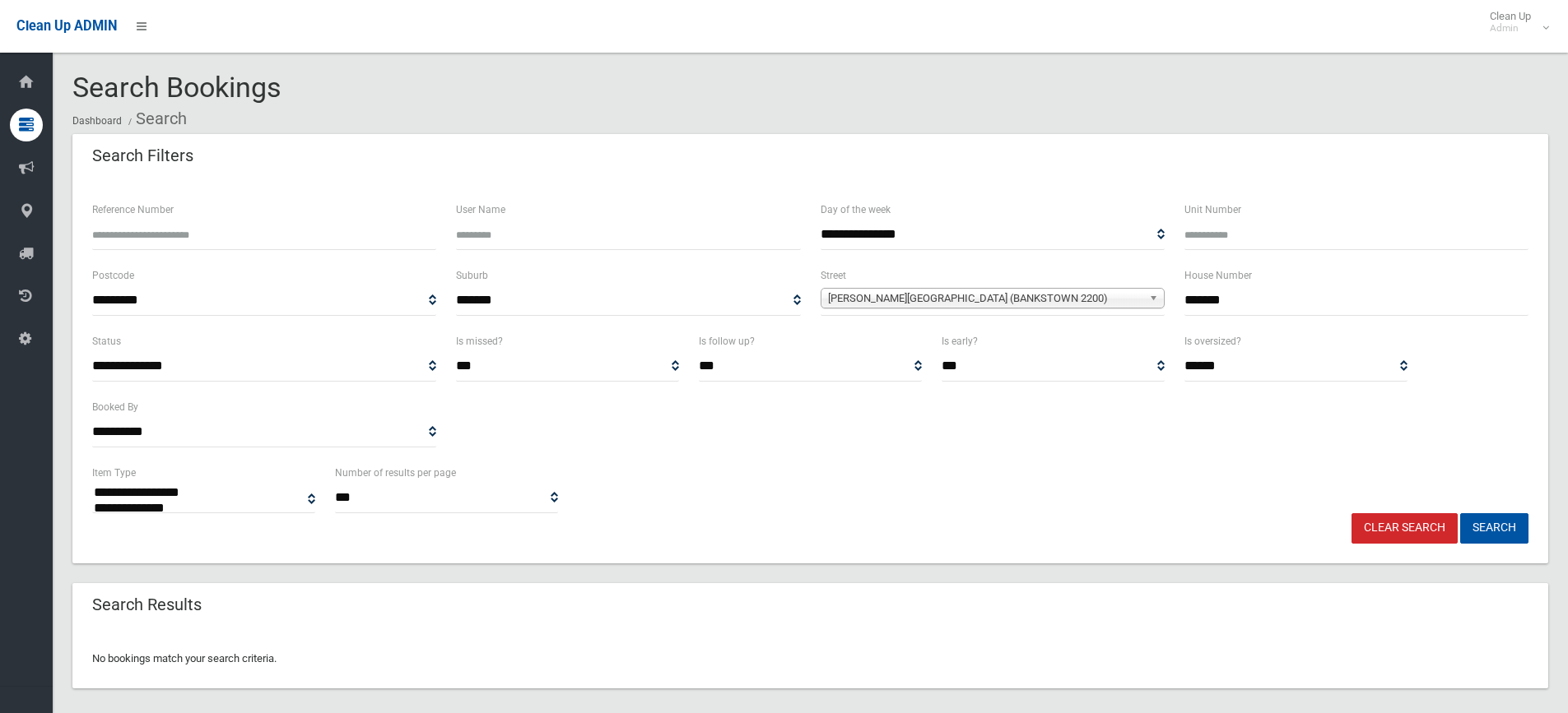
select select
click at [1257, 289] on input "*******" at bounding box center [1356, 300] width 344 height 30
type input "***"
click at [1460, 513] on button "Search" at bounding box center [1494, 529] width 69 height 30
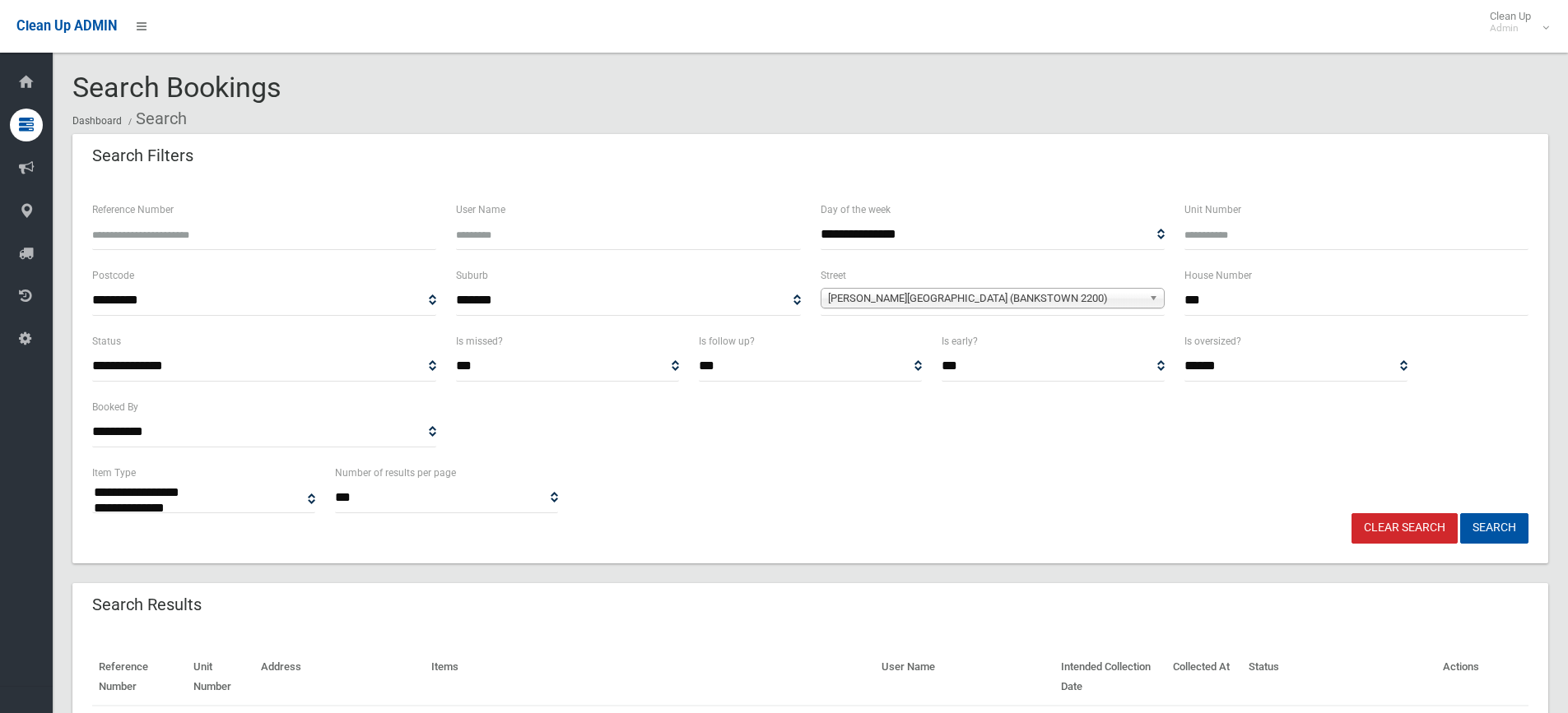
select select
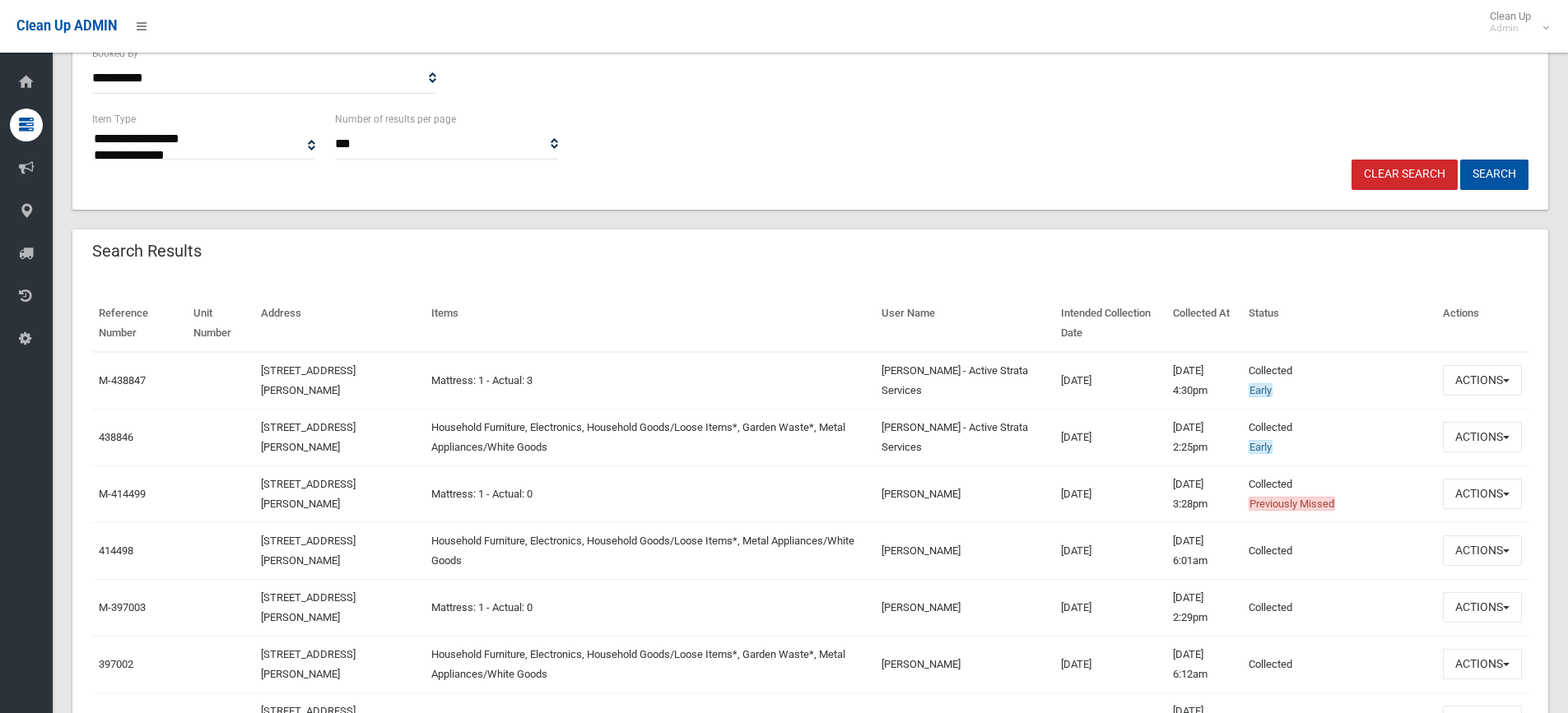
scroll to position [356, 0]
click at [1513, 431] on button "Actions" at bounding box center [1482, 435] width 79 height 30
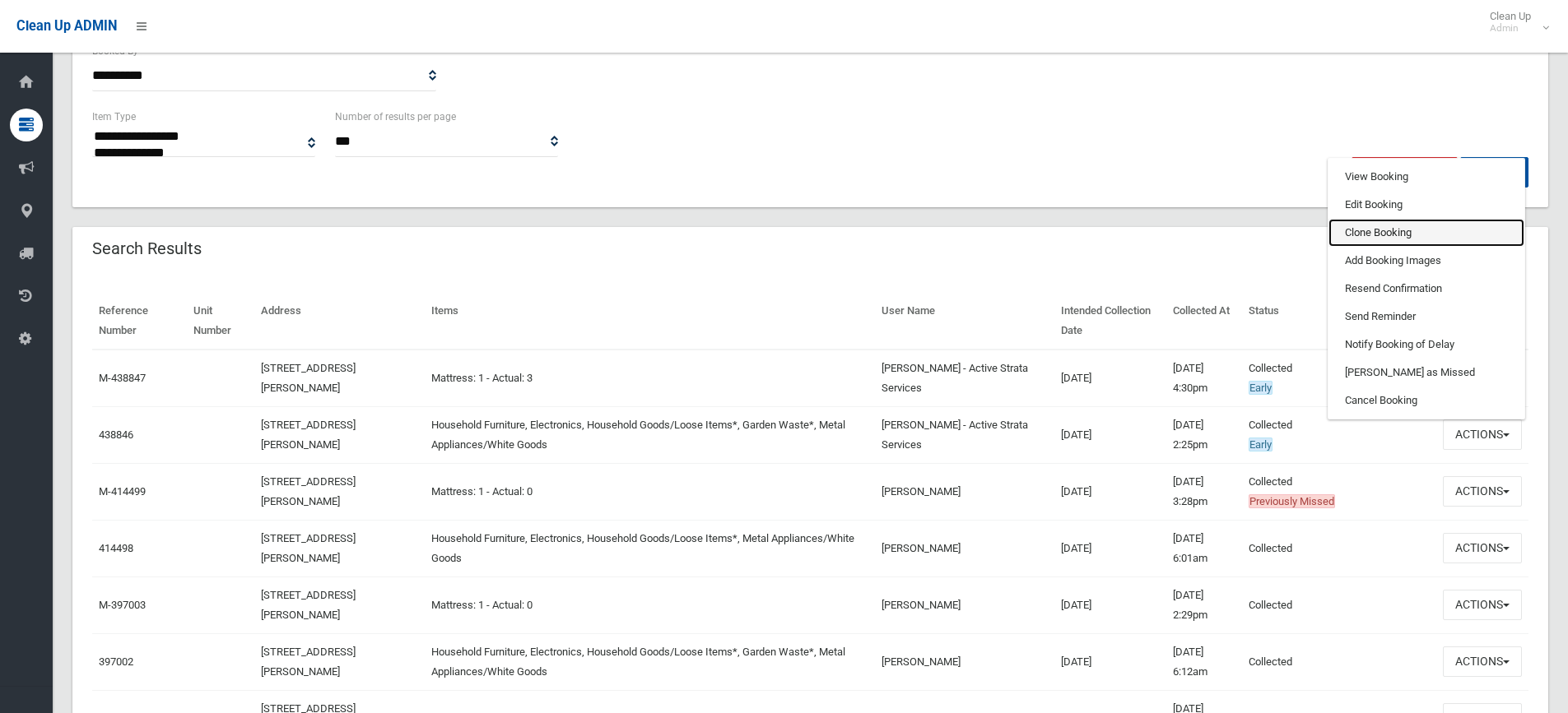
click at [1381, 232] on link "Clone Booking" at bounding box center [1426, 233] width 196 height 28
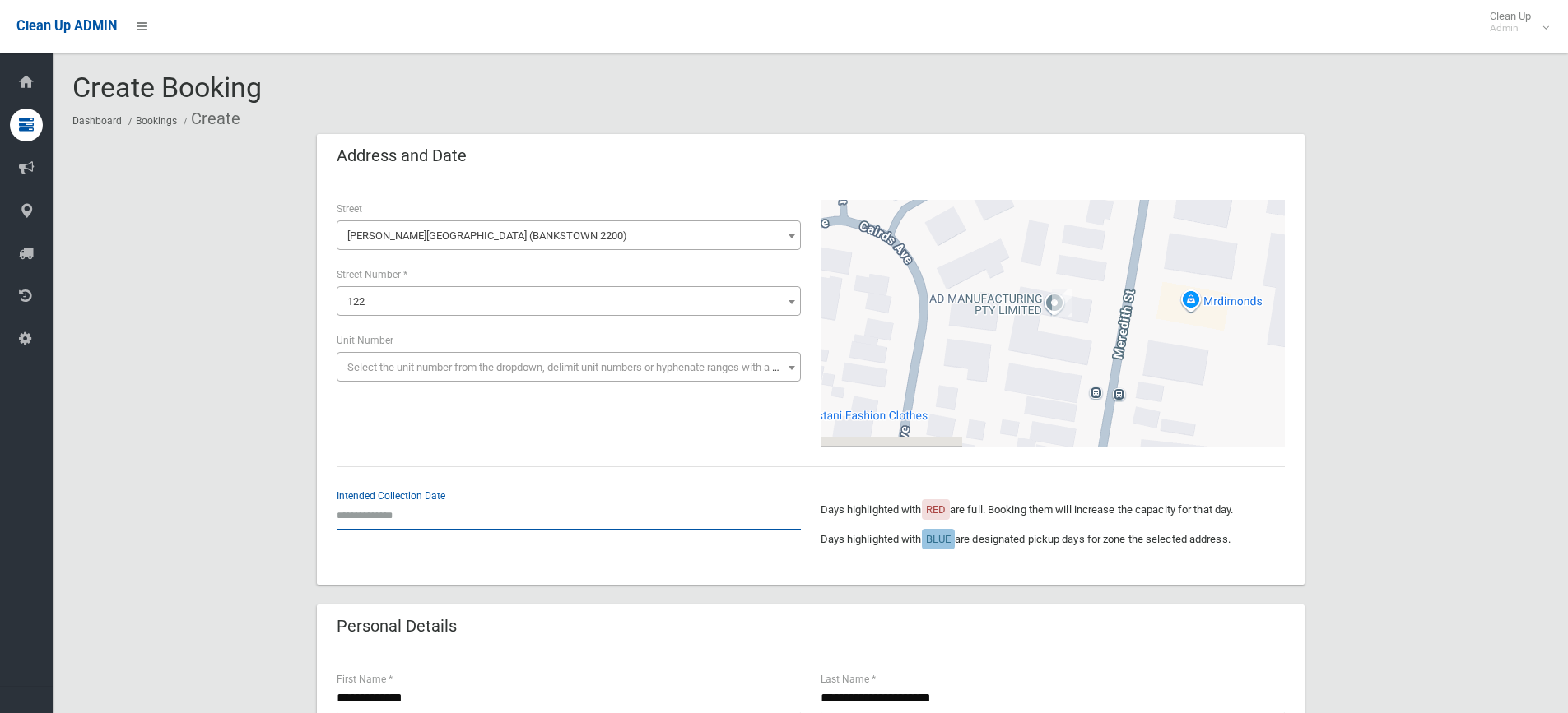
click at [387, 519] on input "text" at bounding box center [569, 515] width 464 height 30
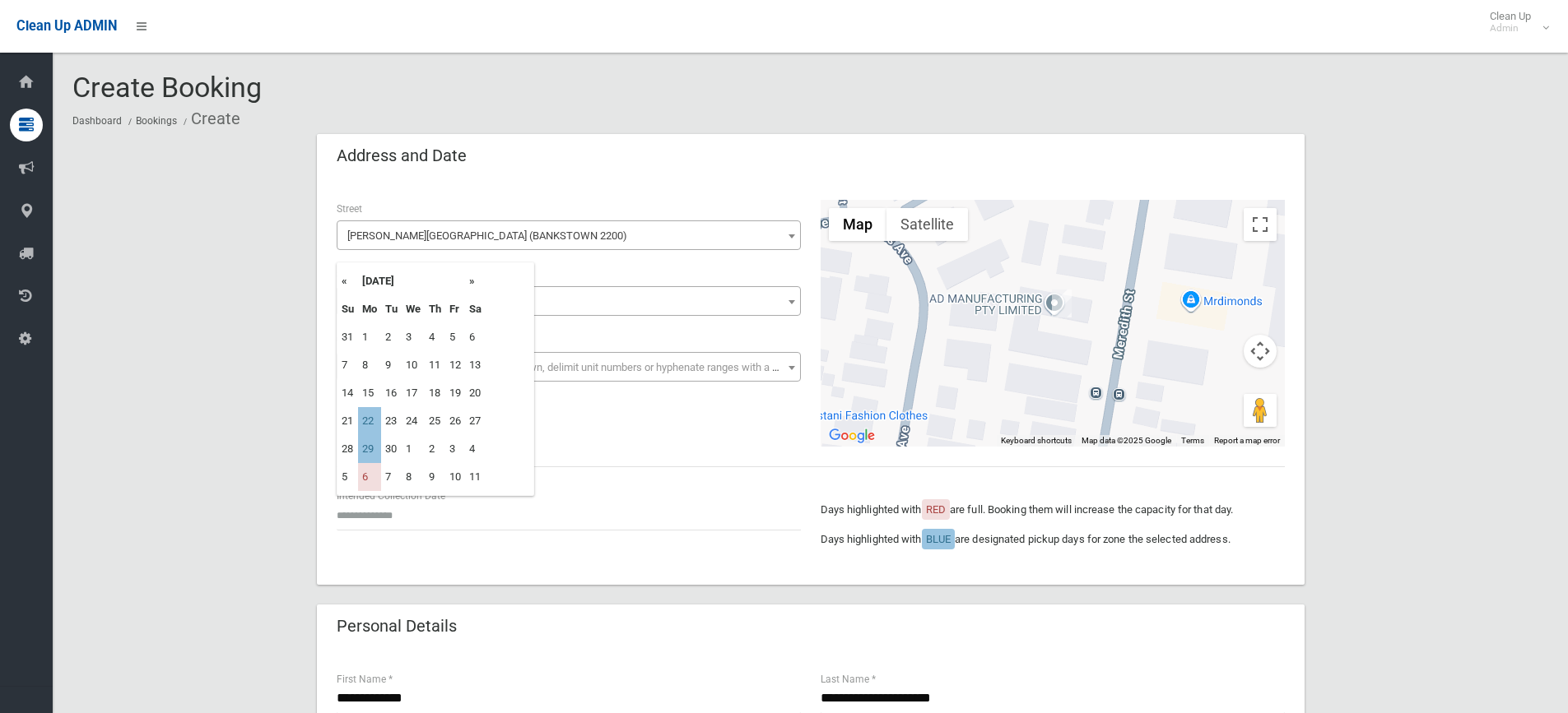
click at [472, 278] on th "»" at bounding box center [475, 281] width 21 height 28
click at [341, 282] on th "«" at bounding box center [347, 281] width 21 height 28
click at [367, 422] on td "22" at bounding box center [370, 421] width 23 height 28
type input "**********"
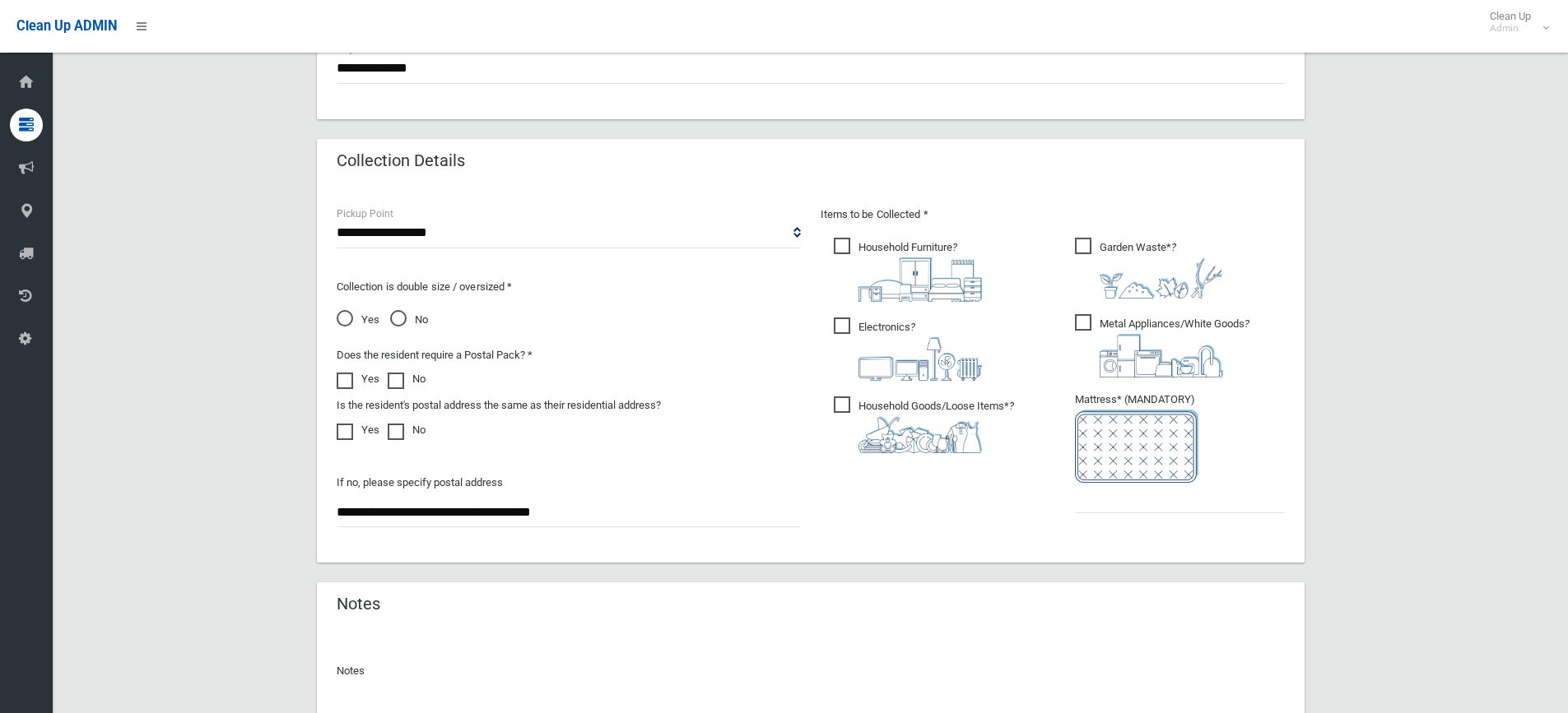
scroll to position [865, 0]
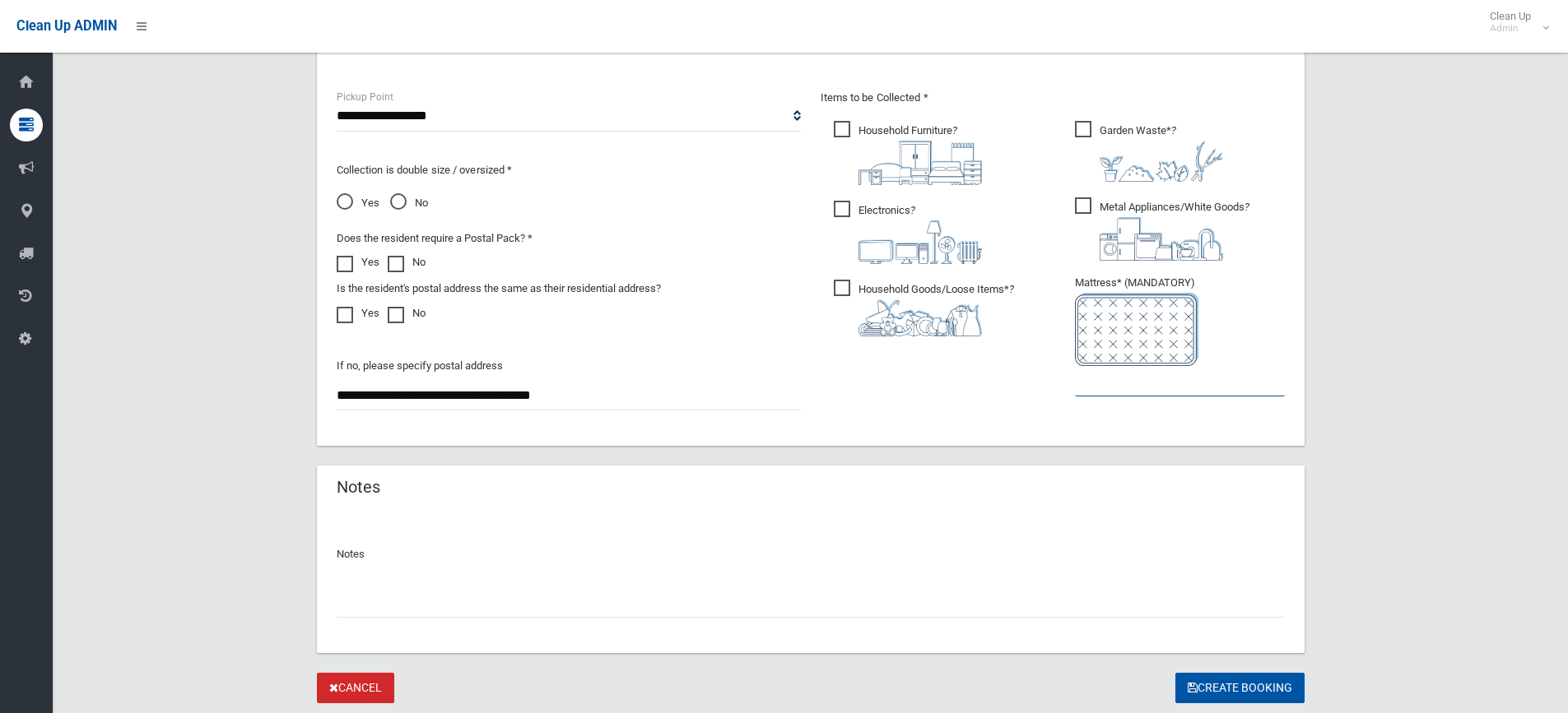
click at [1145, 389] on input "text" at bounding box center [1179, 381] width 209 height 30
type input "*"
click at [1225, 687] on button "Create Booking" at bounding box center [1239, 688] width 129 height 30
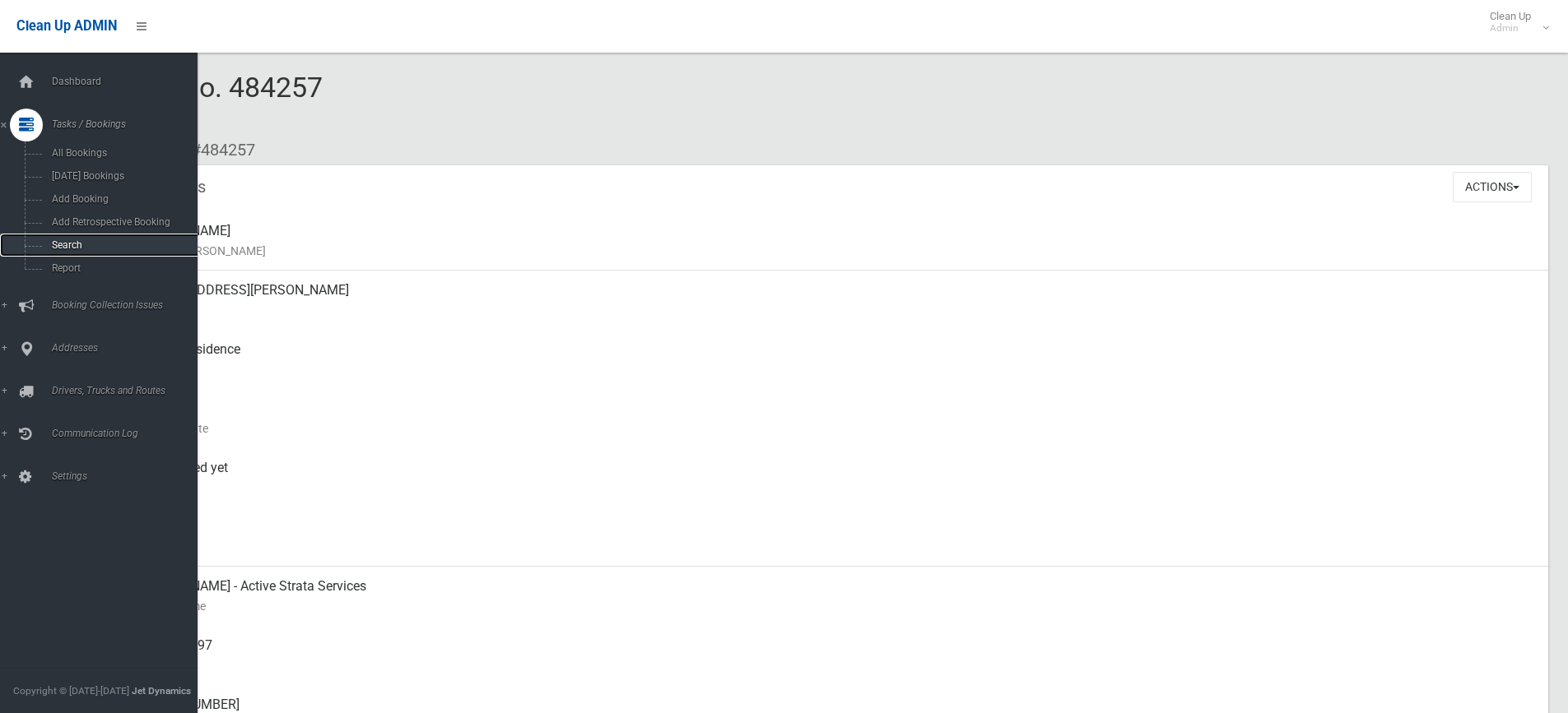
click at [61, 236] on link "Search" at bounding box center [104, 245] width 209 height 23
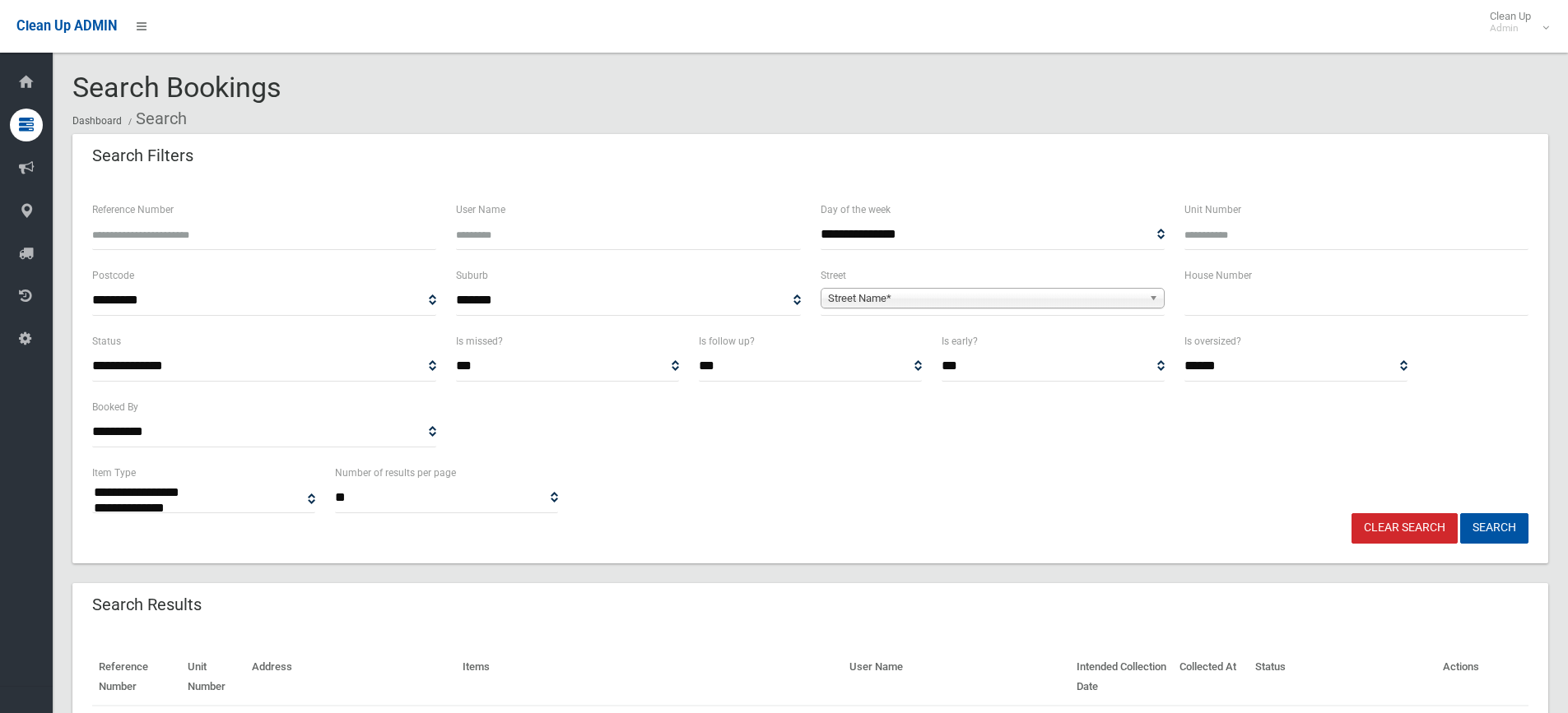
select select
click at [1162, 298] on b at bounding box center [1156, 298] width 15 height 19
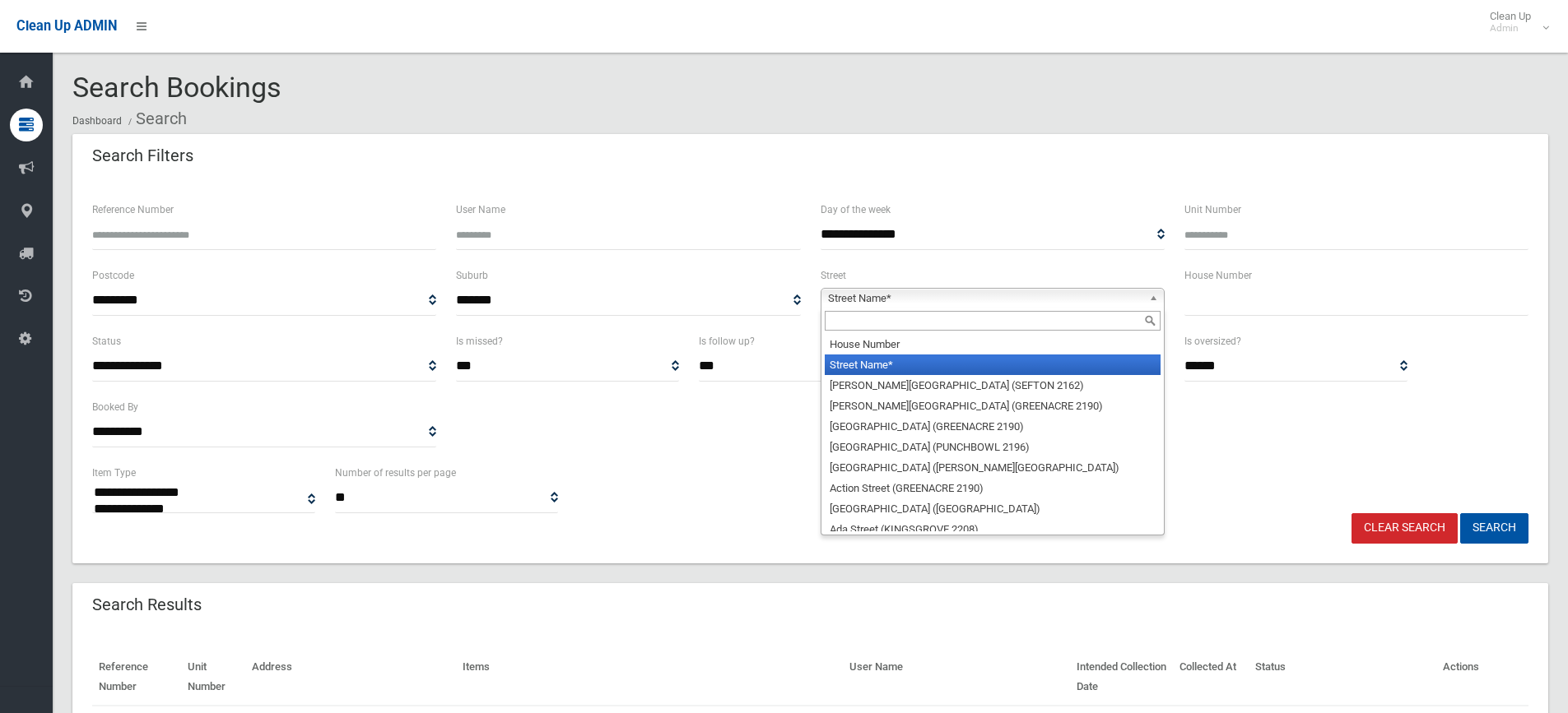
click at [1203, 305] on input "text" at bounding box center [1356, 300] width 344 height 30
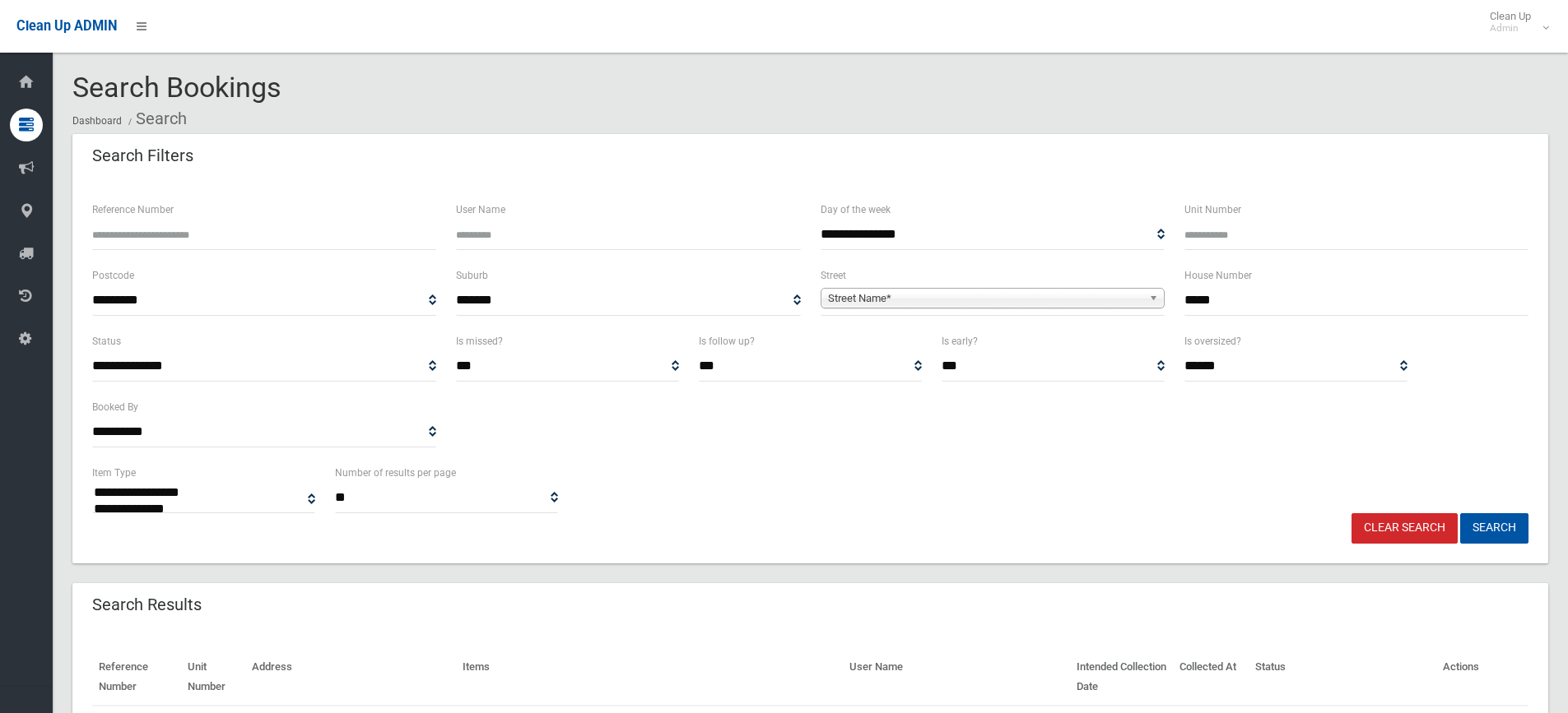
type input "*****"
click at [1159, 300] on b at bounding box center [1156, 298] width 15 height 19
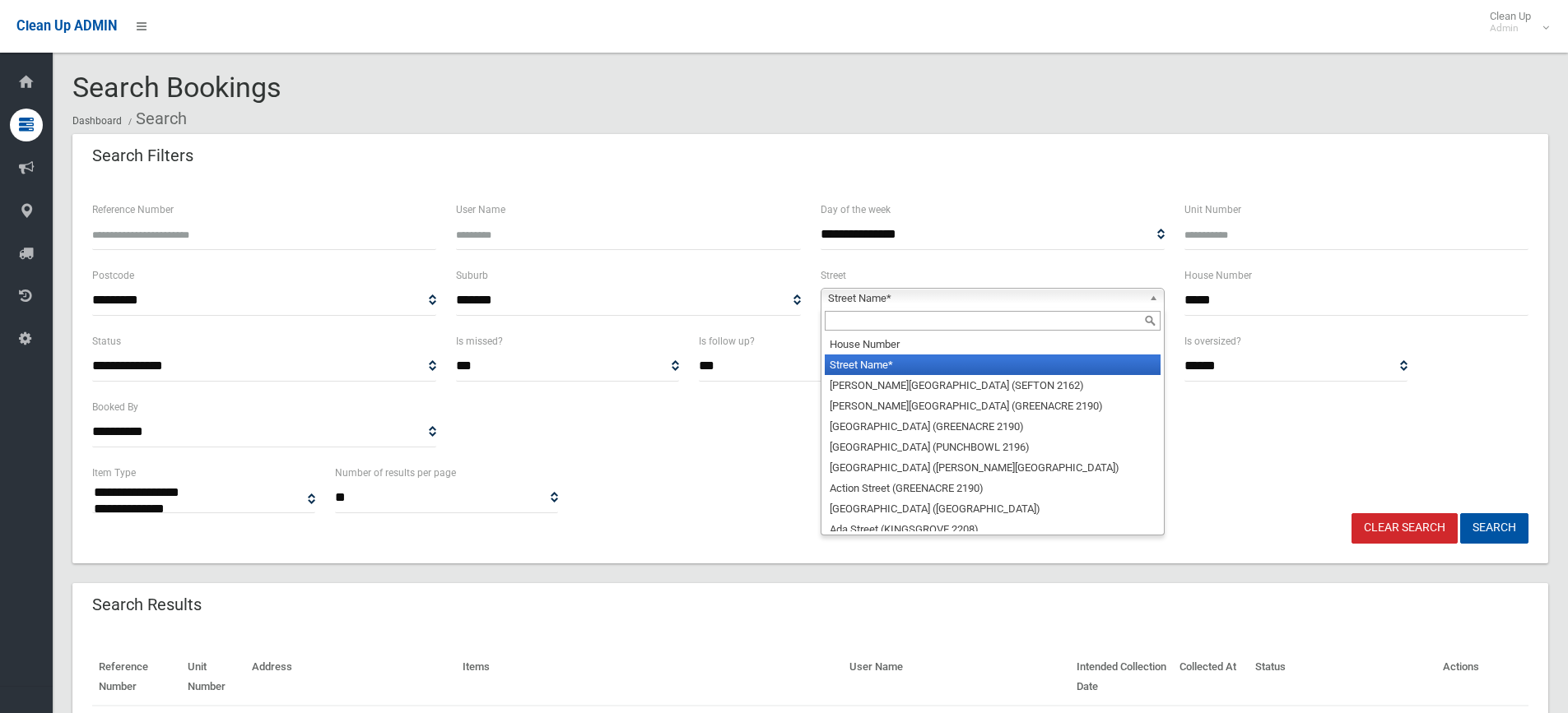
click at [1091, 316] on input "text" at bounding box center [992, 321] width 336 height 20
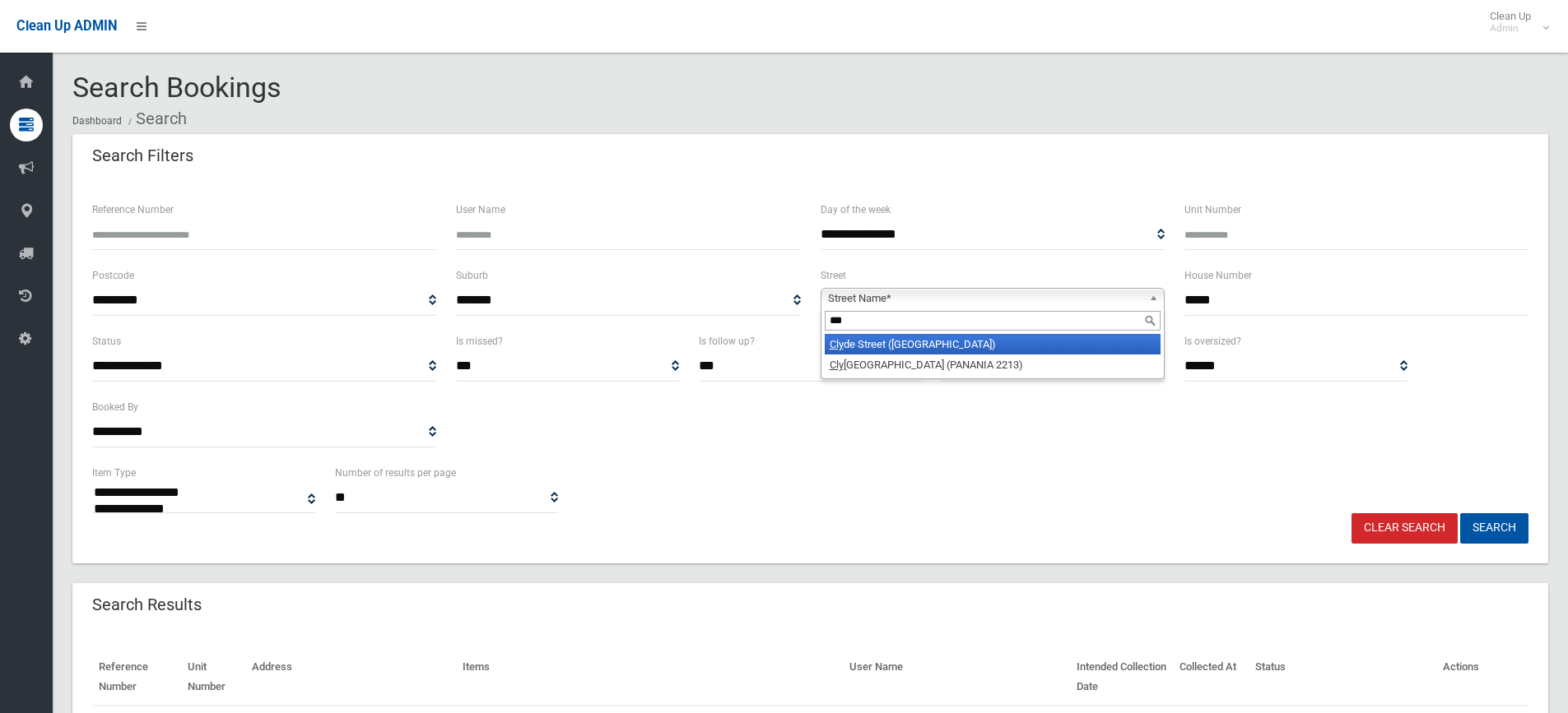
type input "***"
click at [1046, 347] on li "Cly de Street (CROYDON PARK 2133)" at bounding box center [992, 344] width 336 height 20
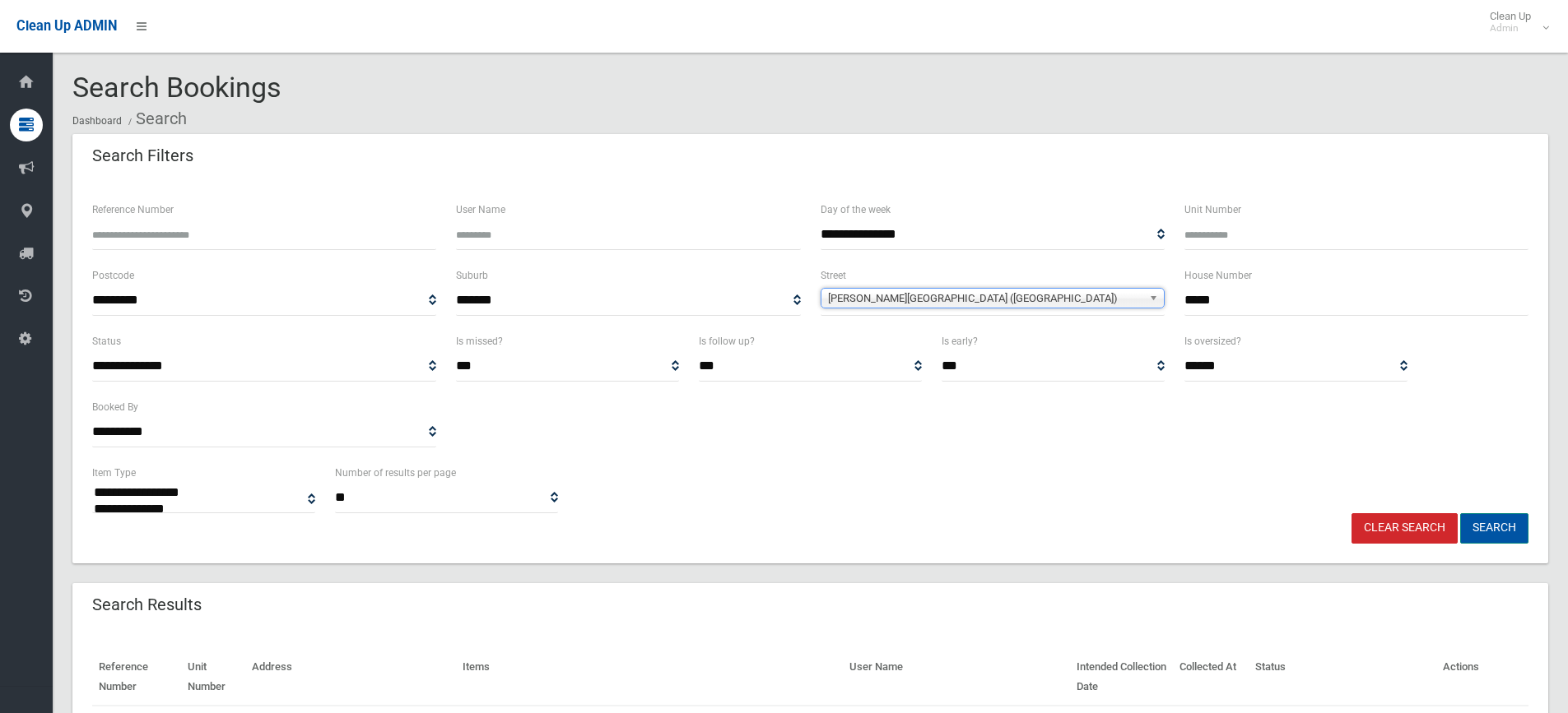
click at [1504, 530] on button "Search" at bounding box center [1494, 529] width 69 height 30
select select
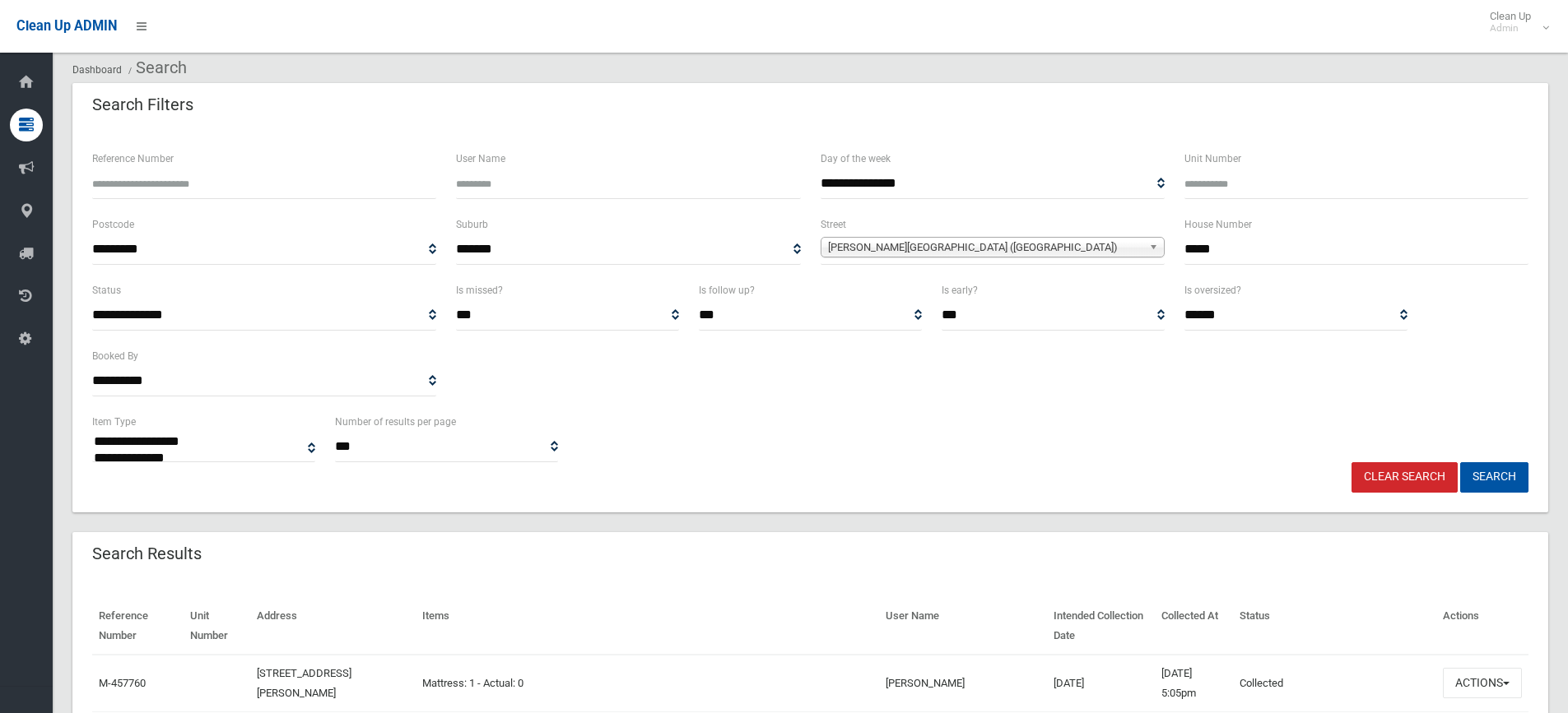
scroll to position [329, 0]
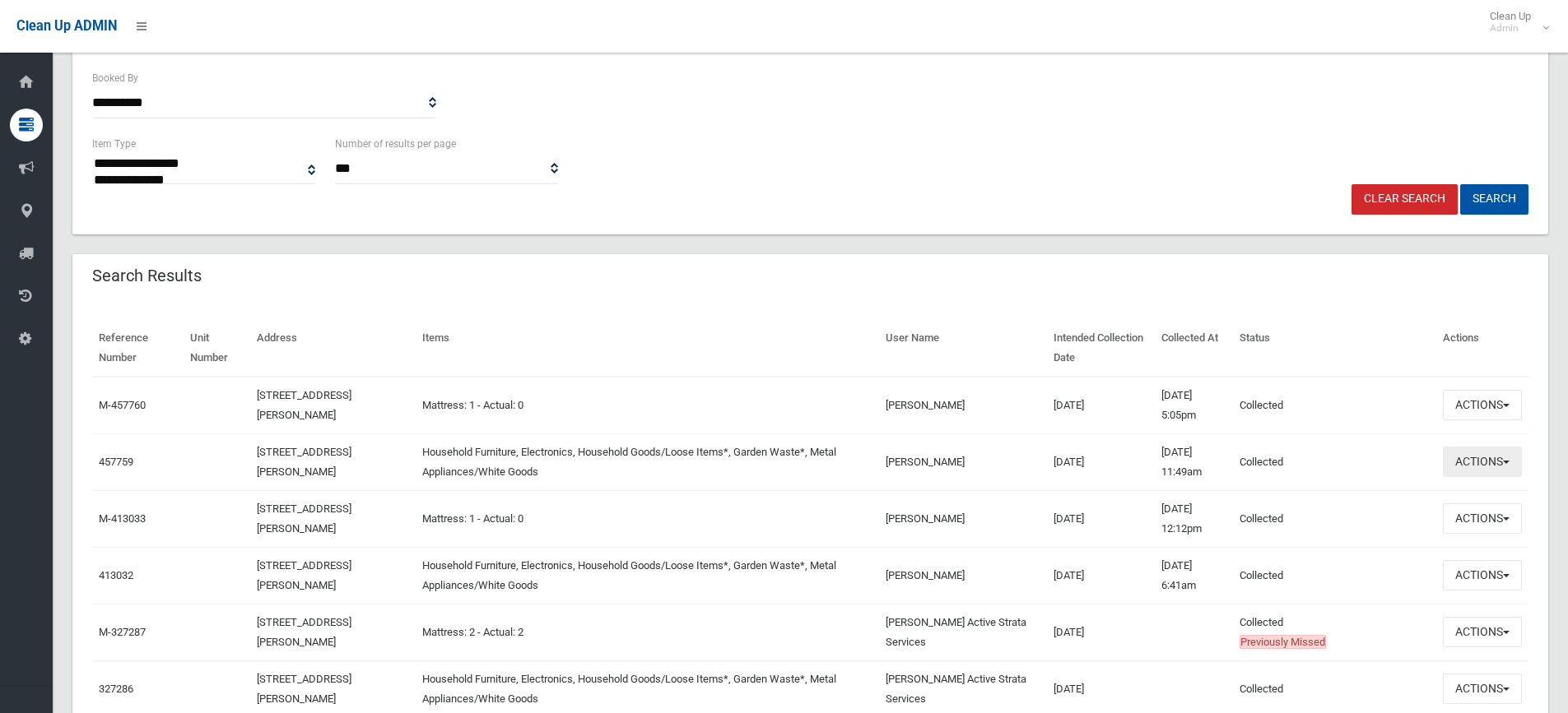
click at [1504, 463] on span "button" at bounding box center [1506, 463] width 6 height 4
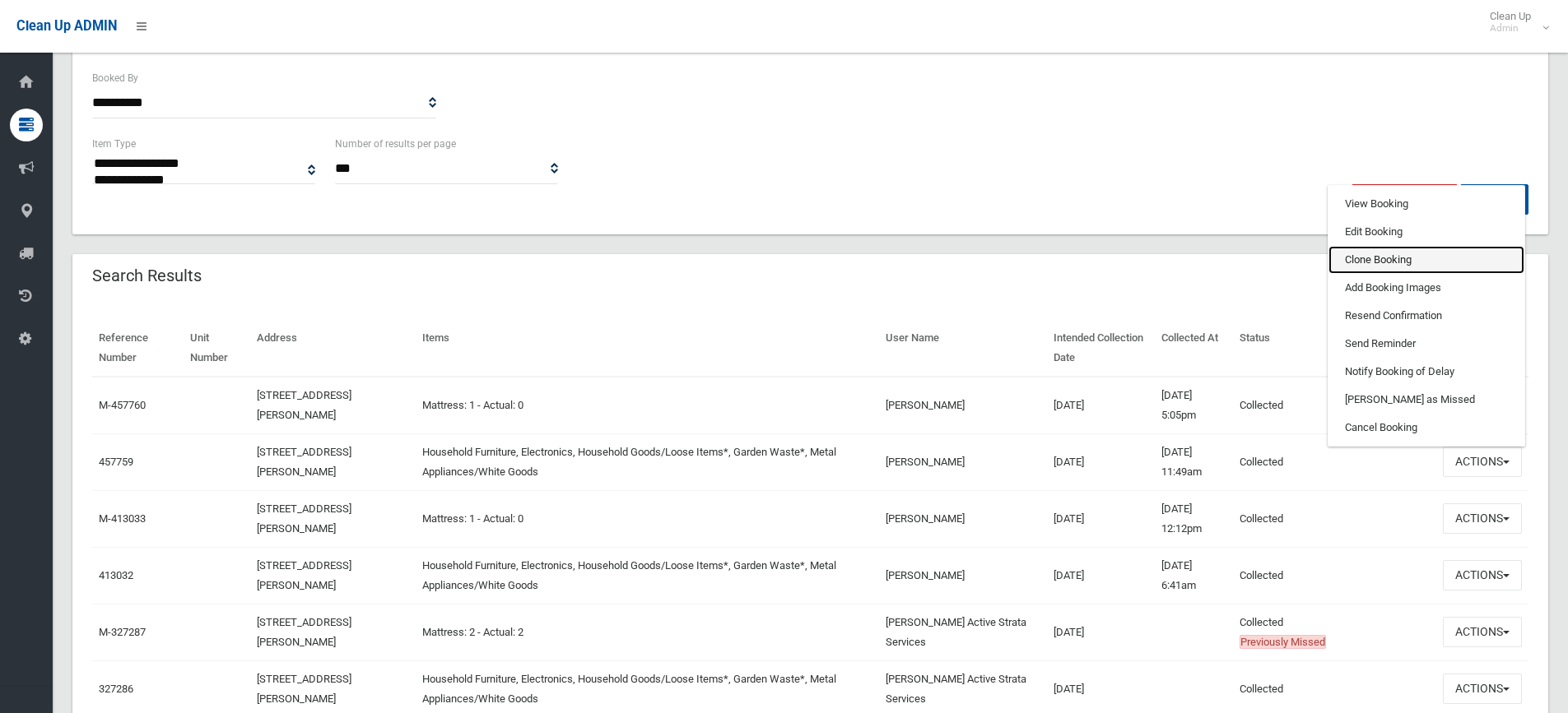
click at [1404, 258] on link "Clone Booking" at bounding box center [1426, 259] width 196 height 28
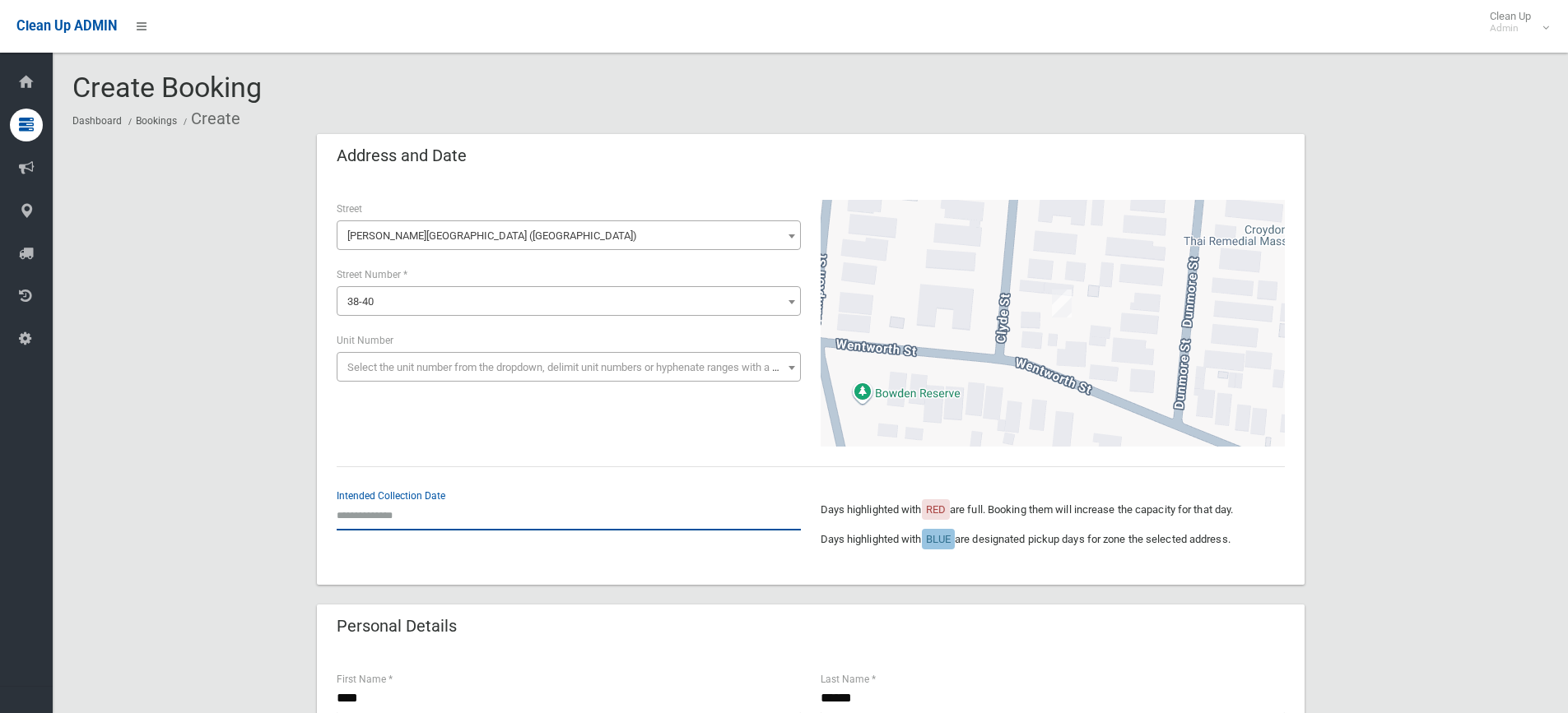
click at [390, 508] on input "text" at bounding box center [569, 515] width 464 height 30
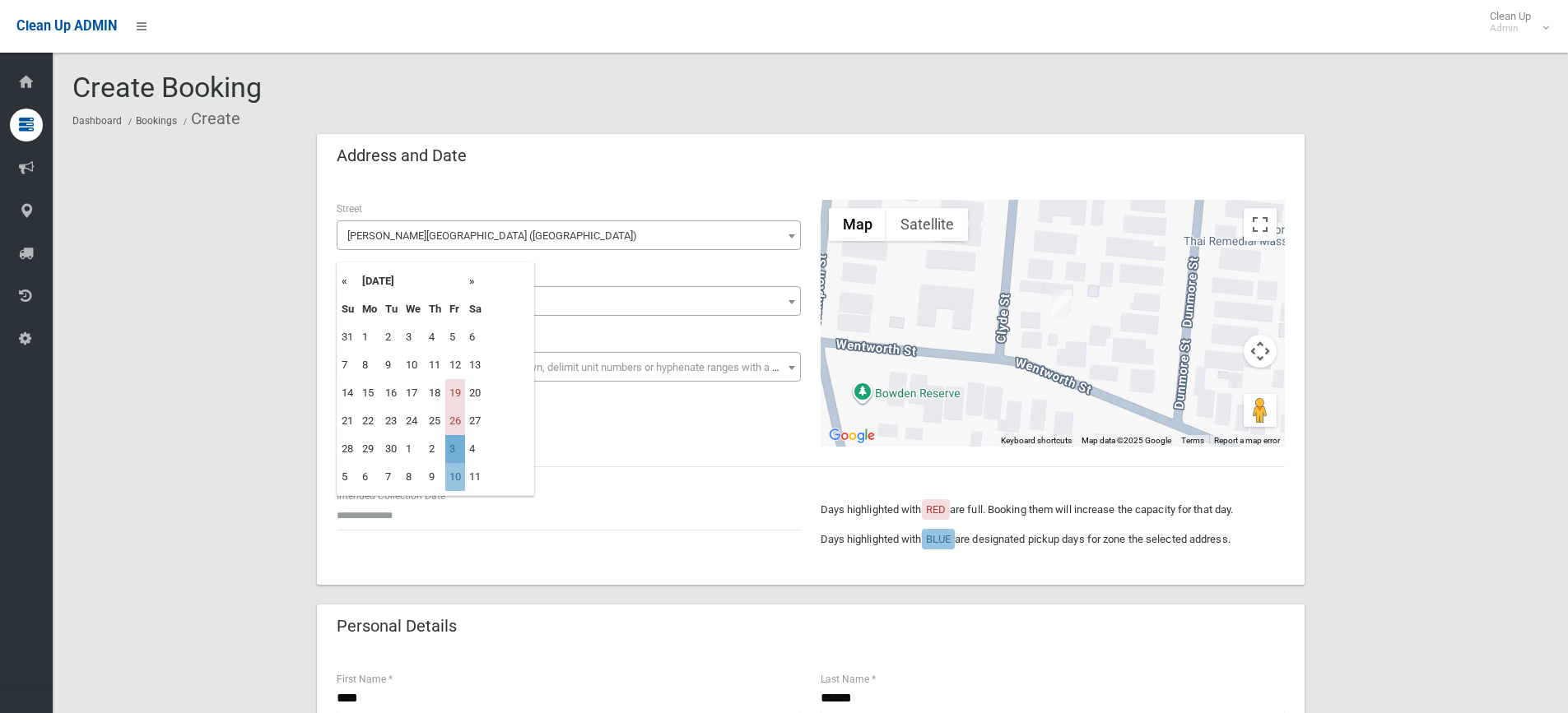
click at [457, 444] on td "3" at bounding box center [455, 448] width 20 height 28
type input "**********"
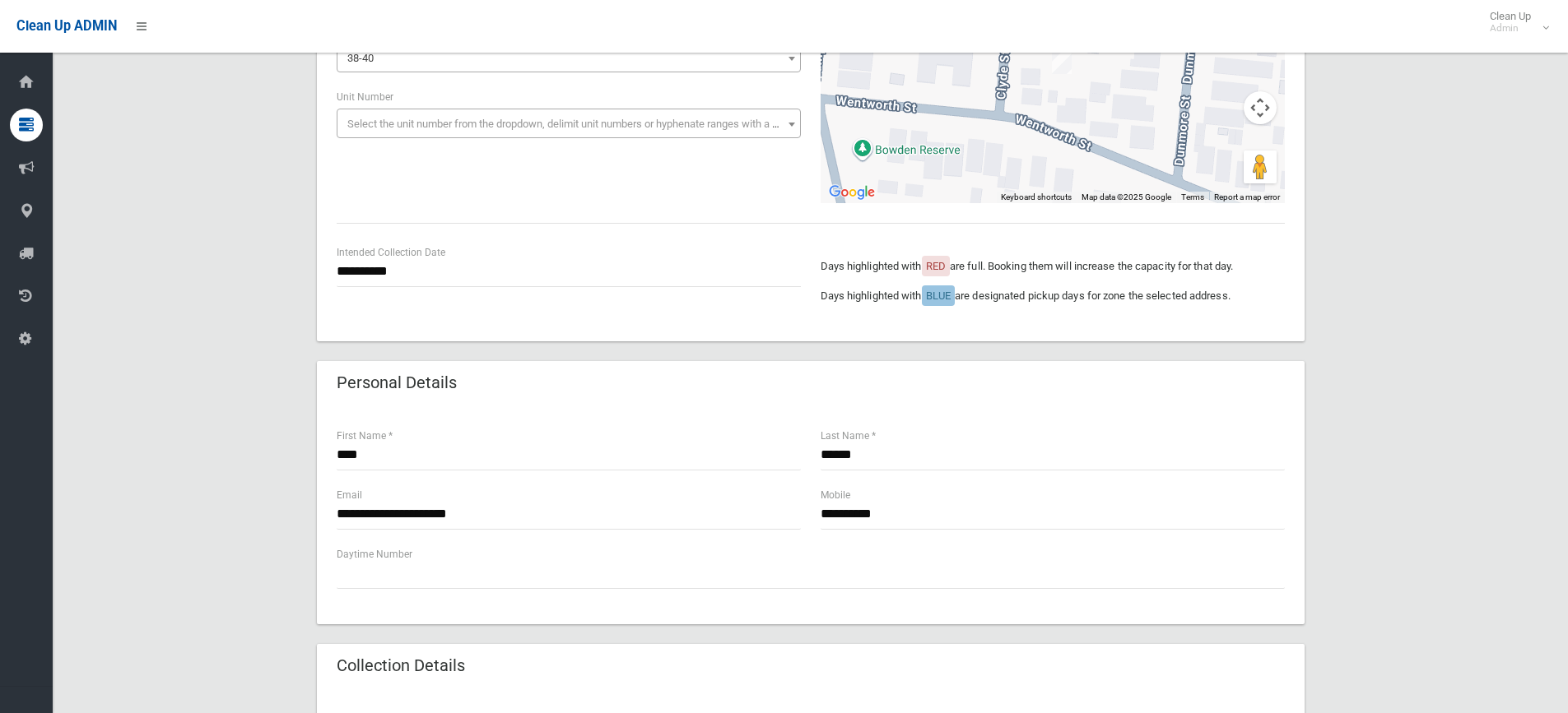
scroll to position [247, 0]
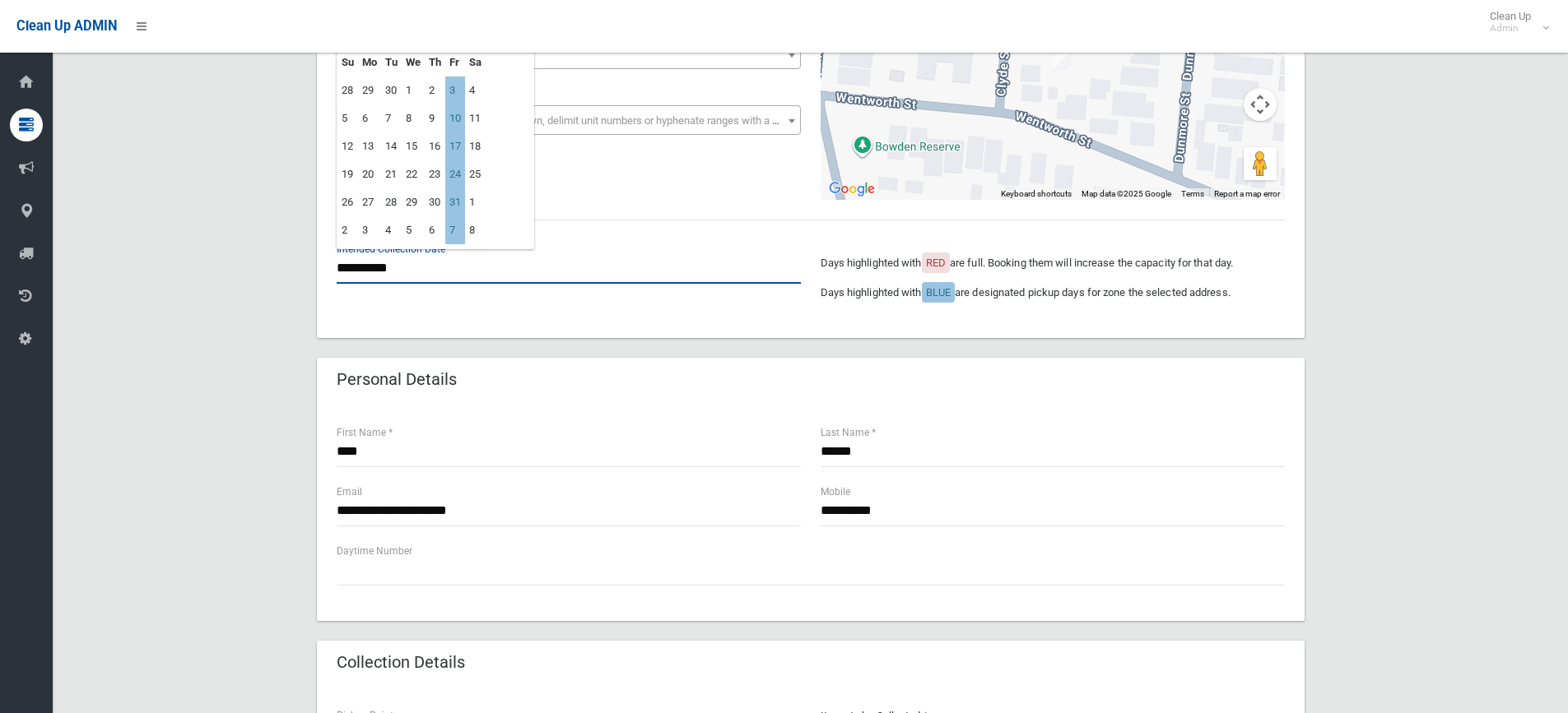
click at [390, 271] on input "**********" at bounding box center [569, 268] width 464 height 30
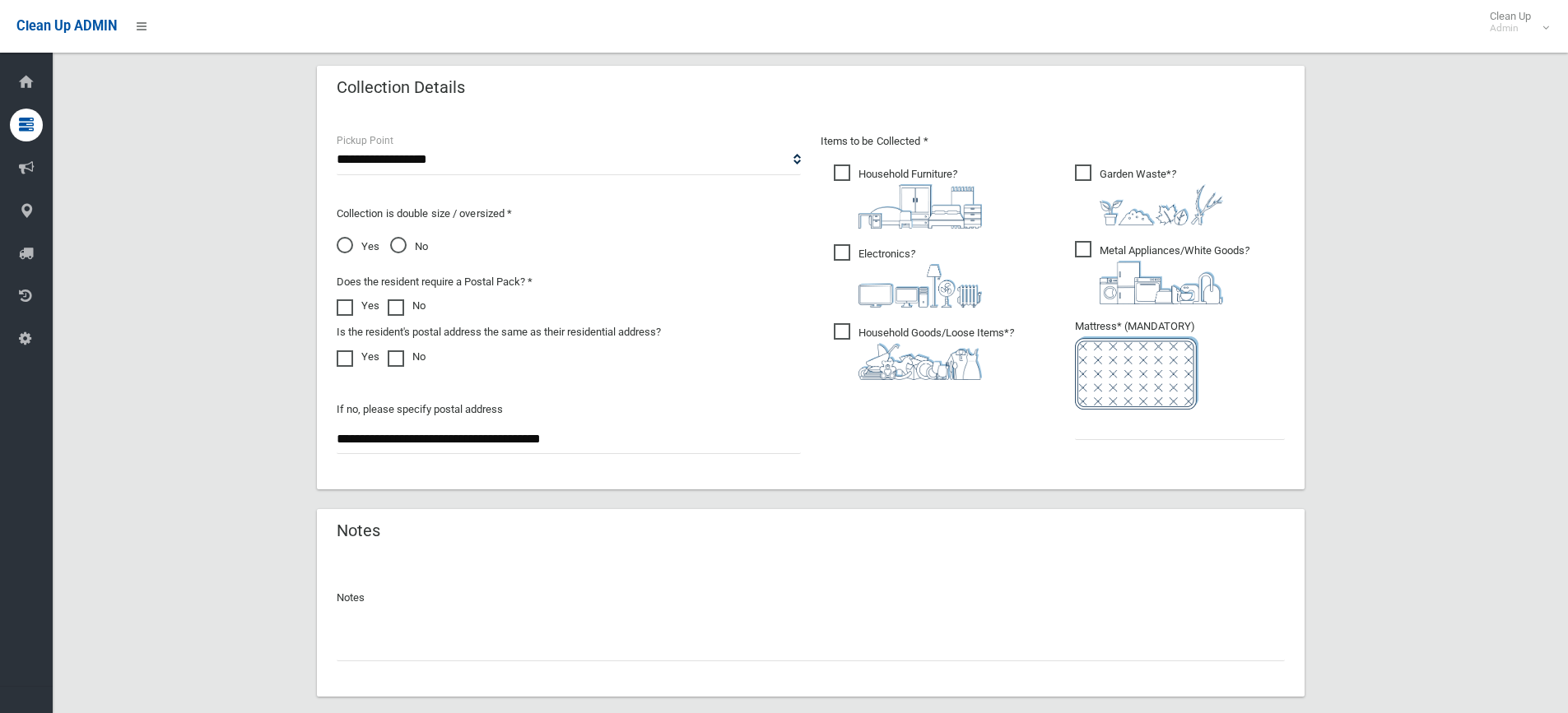
scroll to position [823, 0]
click at [1127, 433] on input "text" at bounding box center [1179, 424] width 209 height 30
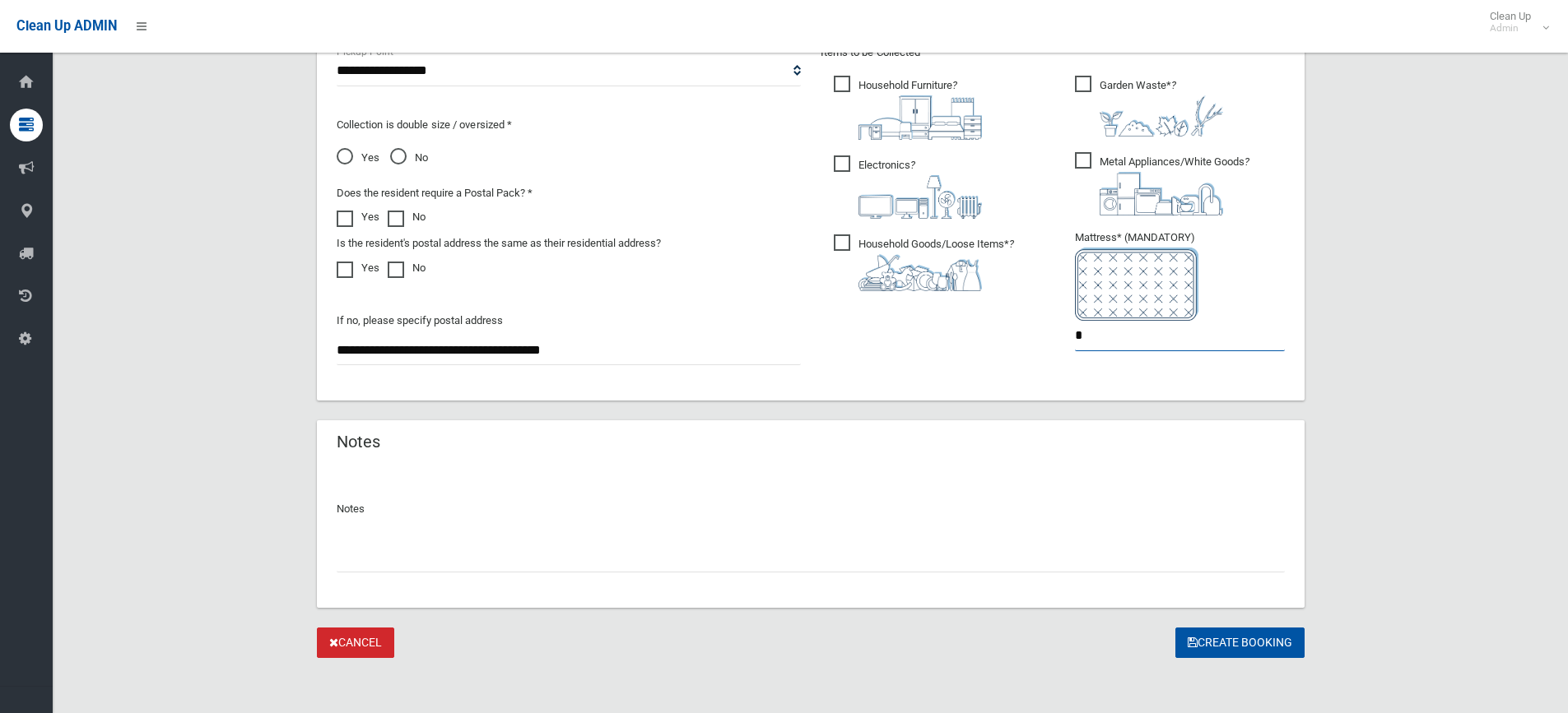
scroll to position [915, 0]
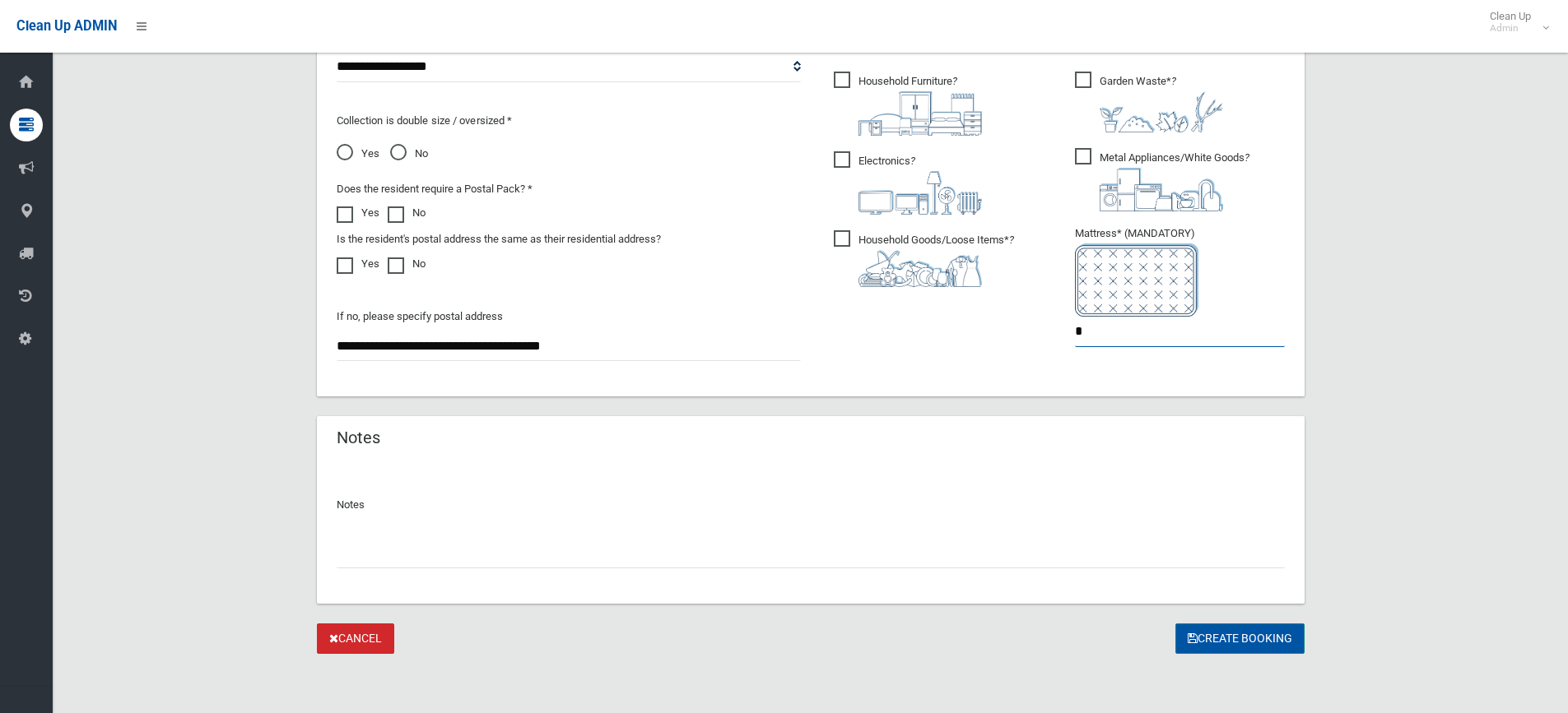
type input "*"
click at [1239, 639] on button "Create Booking" at bounding box center [1239, 639] width 129 height 30
